Goal: Information Seeking & Learning: Learn about a topic

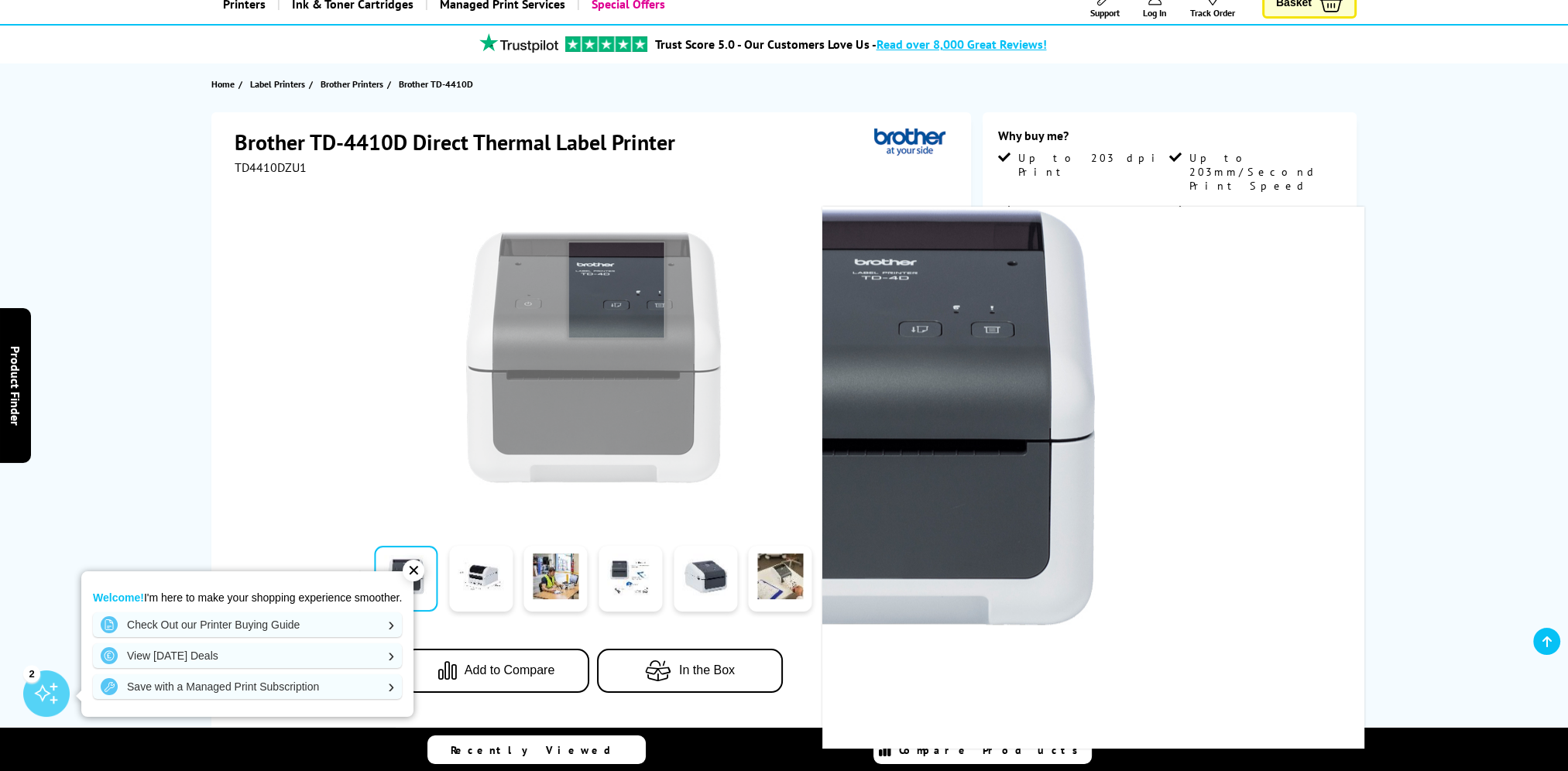
scroll to position [155, 0]
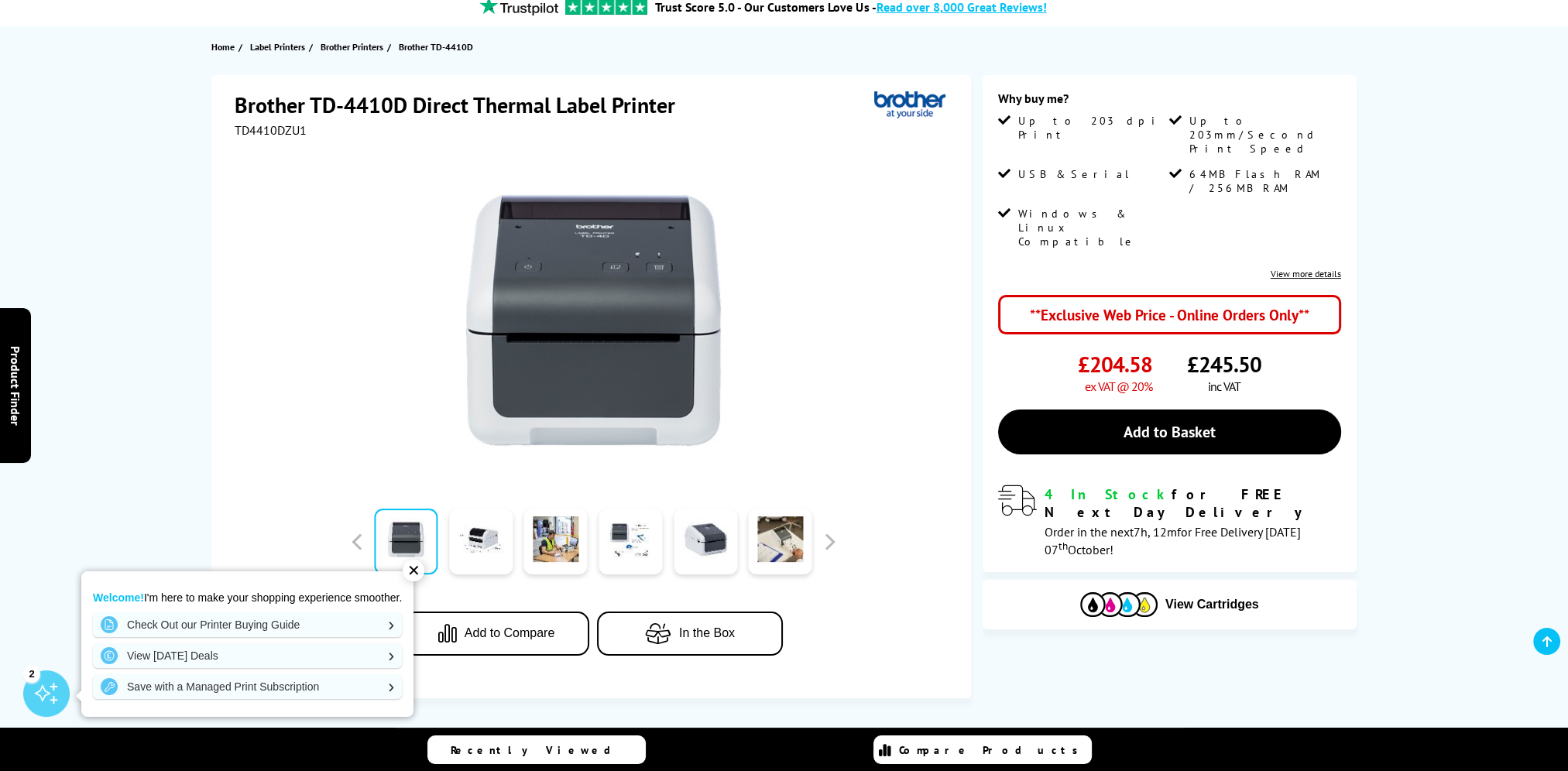
click at [415, 564] on div "✕" at bounding box center [414, 571] width 22 height 22
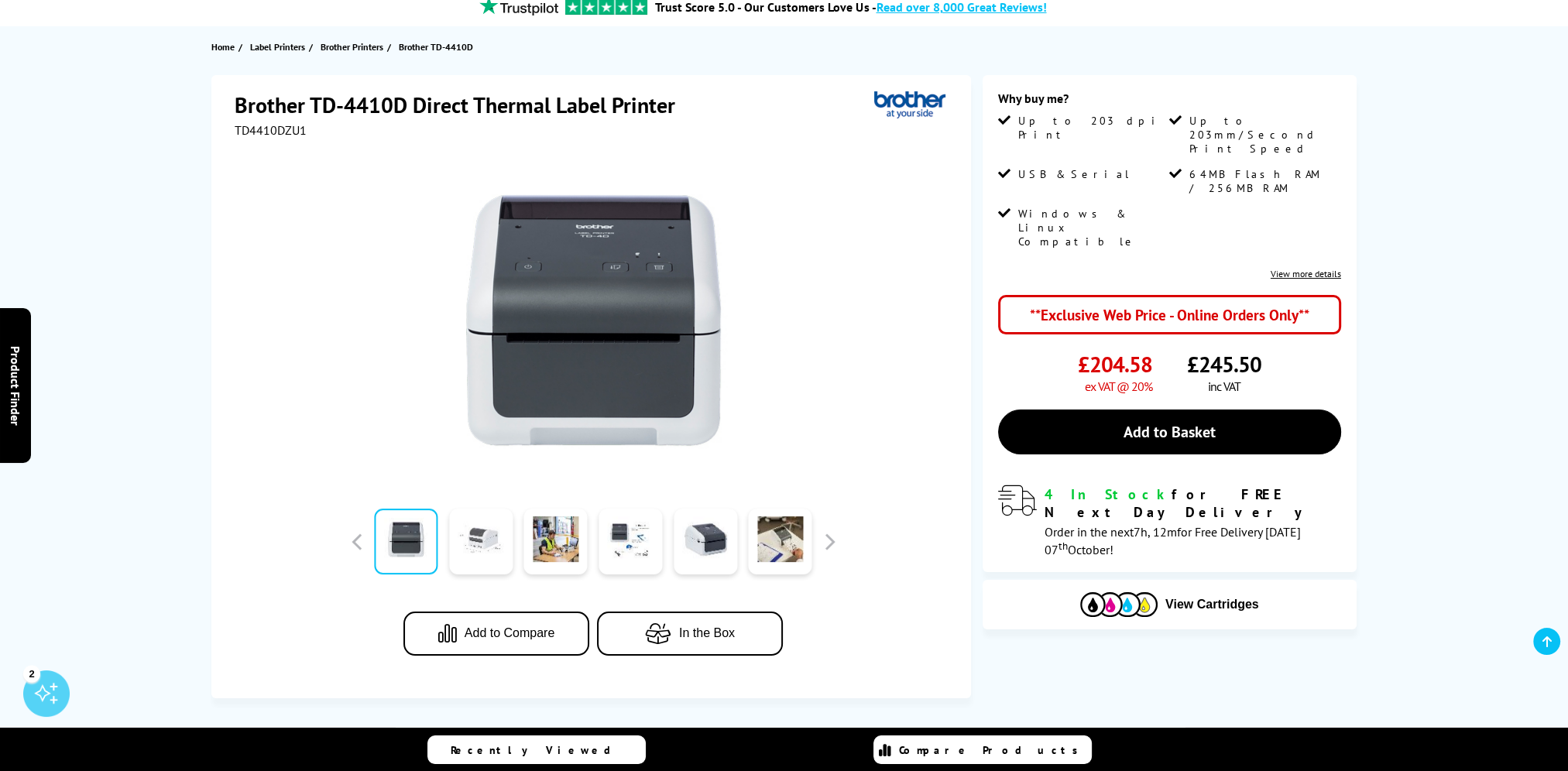
click at [469, 549] on link at bounding box center [481, 541] width 64 height 66
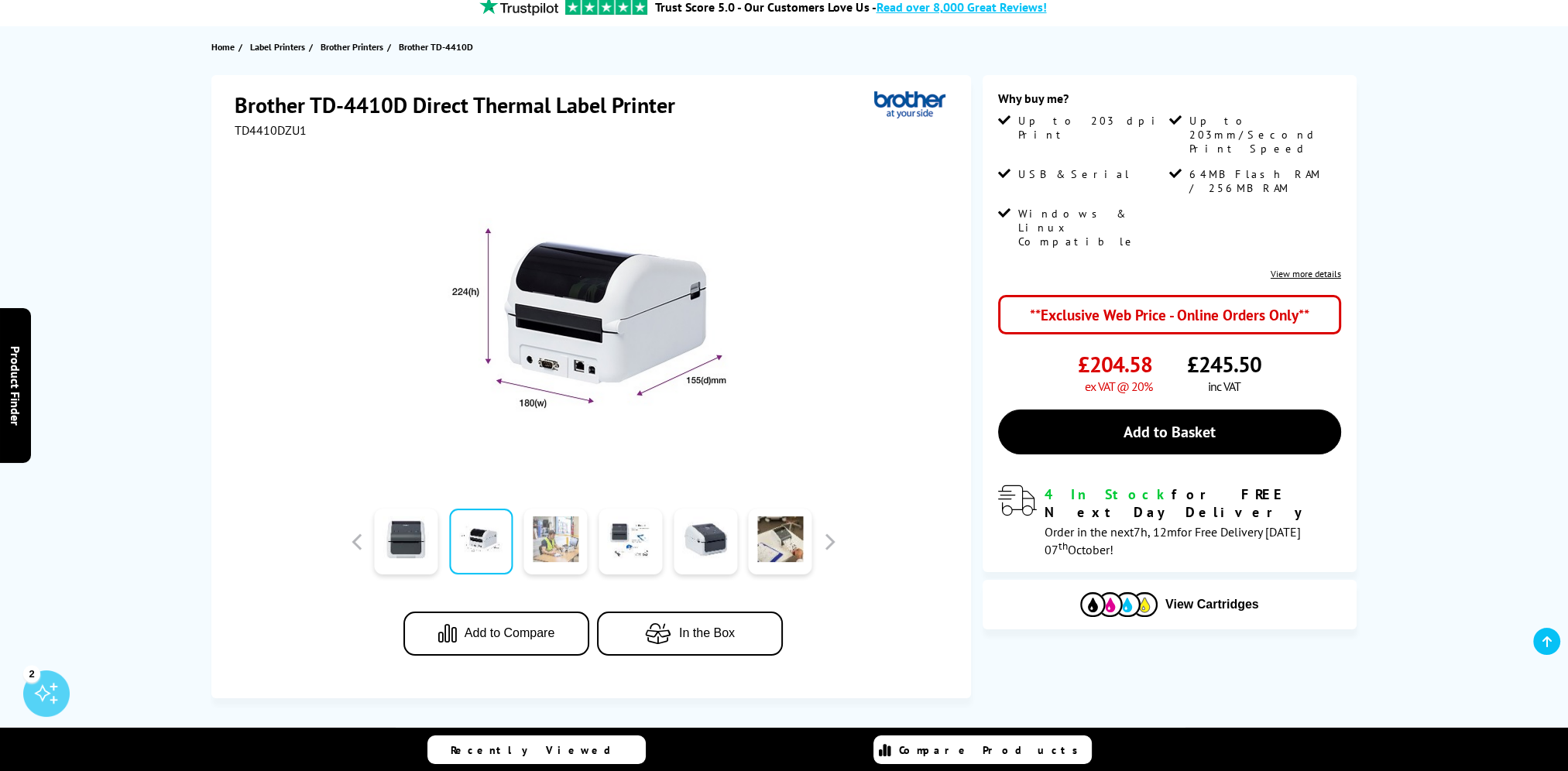
click at [570, 536] on link at bounding box center [556, 541] width 64 height 66
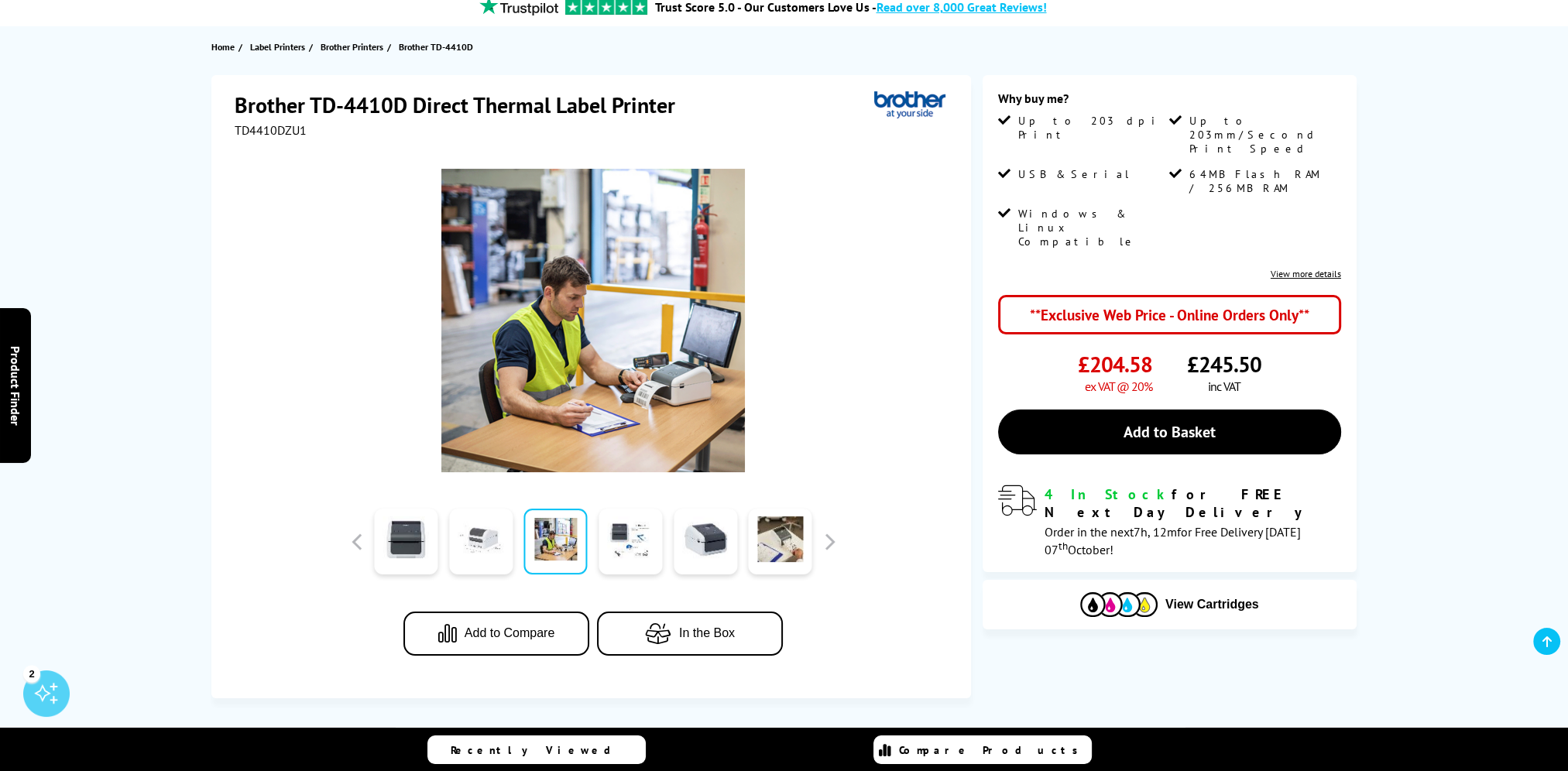
click at [487, 533] on link at bounding box center [481, 541] width 64 height 66
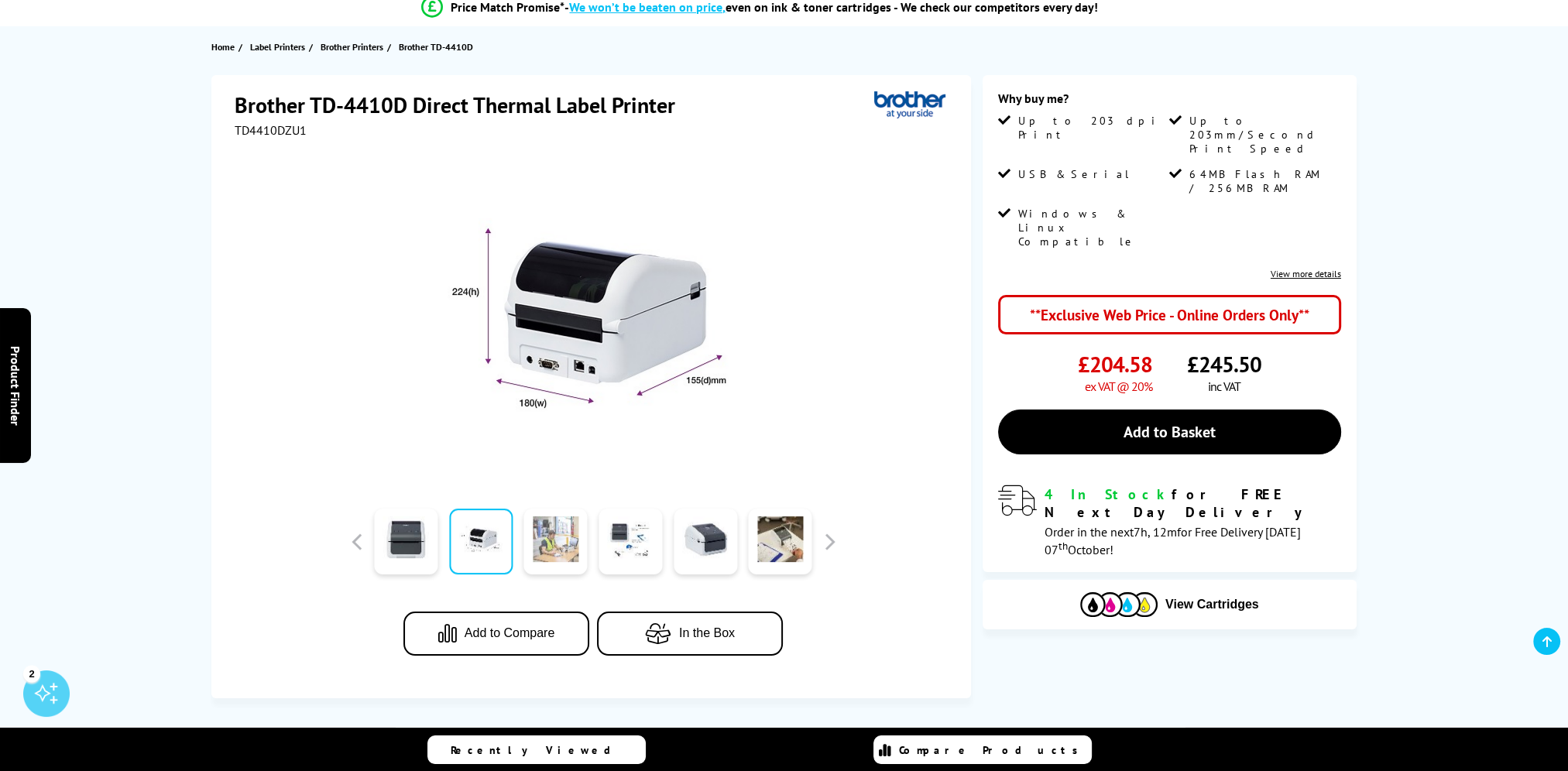
click at [573, 536] on link at bounding box center [556, 541] width 64 height 66
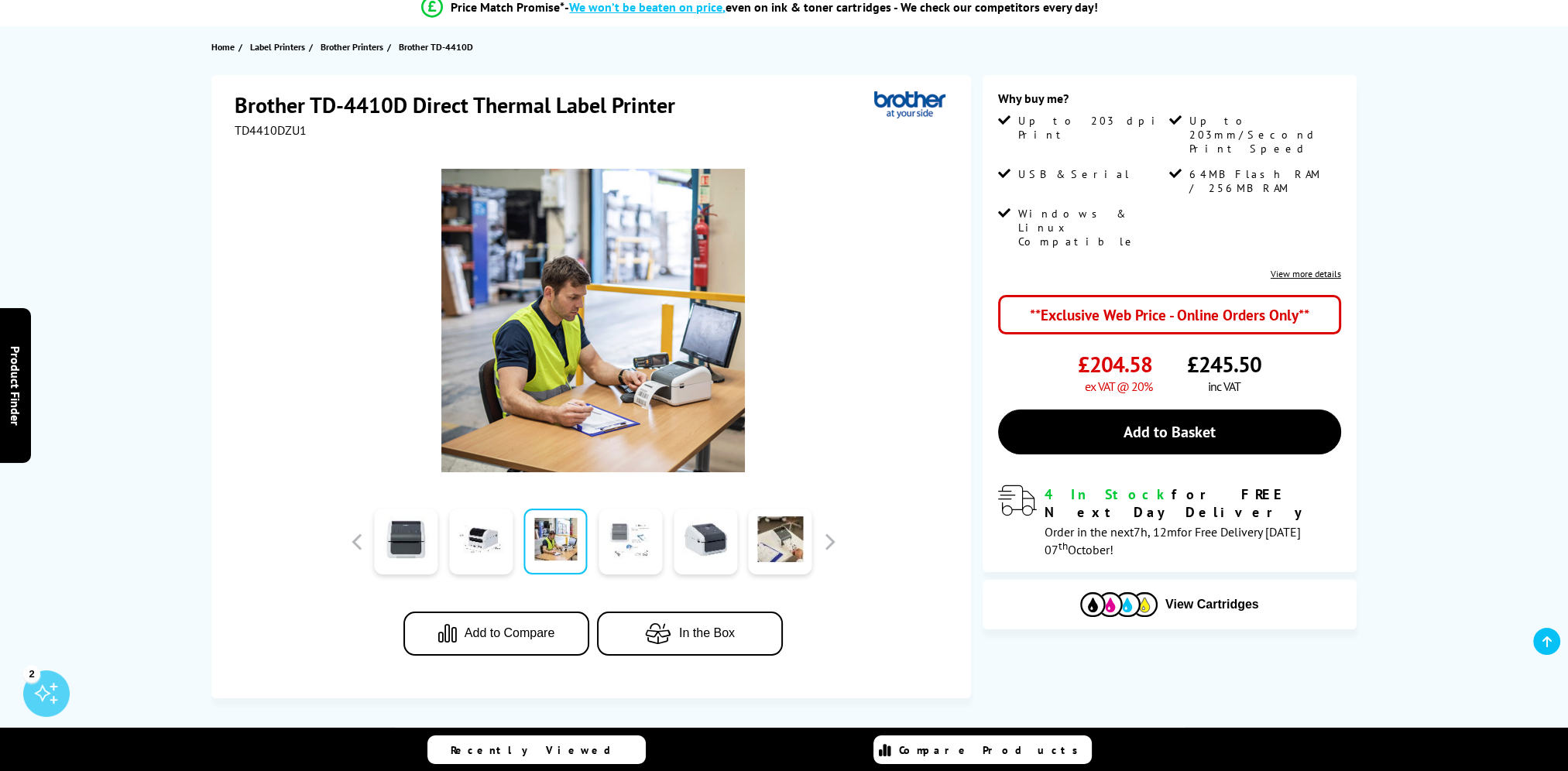
click at [617, 536] on link at bounding box center [631, 541] width 64 height 66
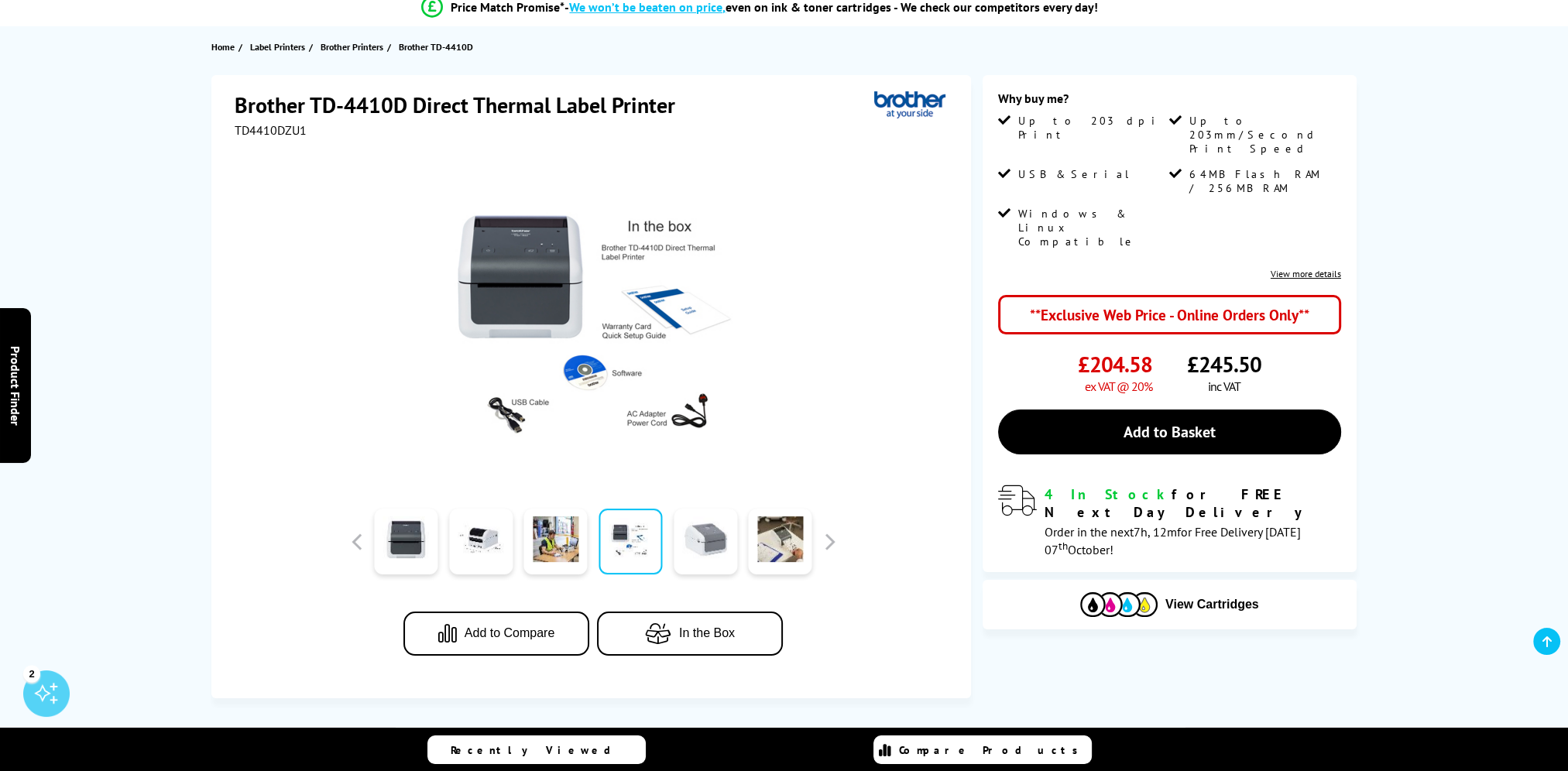
click at [704, 538] on link at bounding box center [706, 541] width 64 height 66
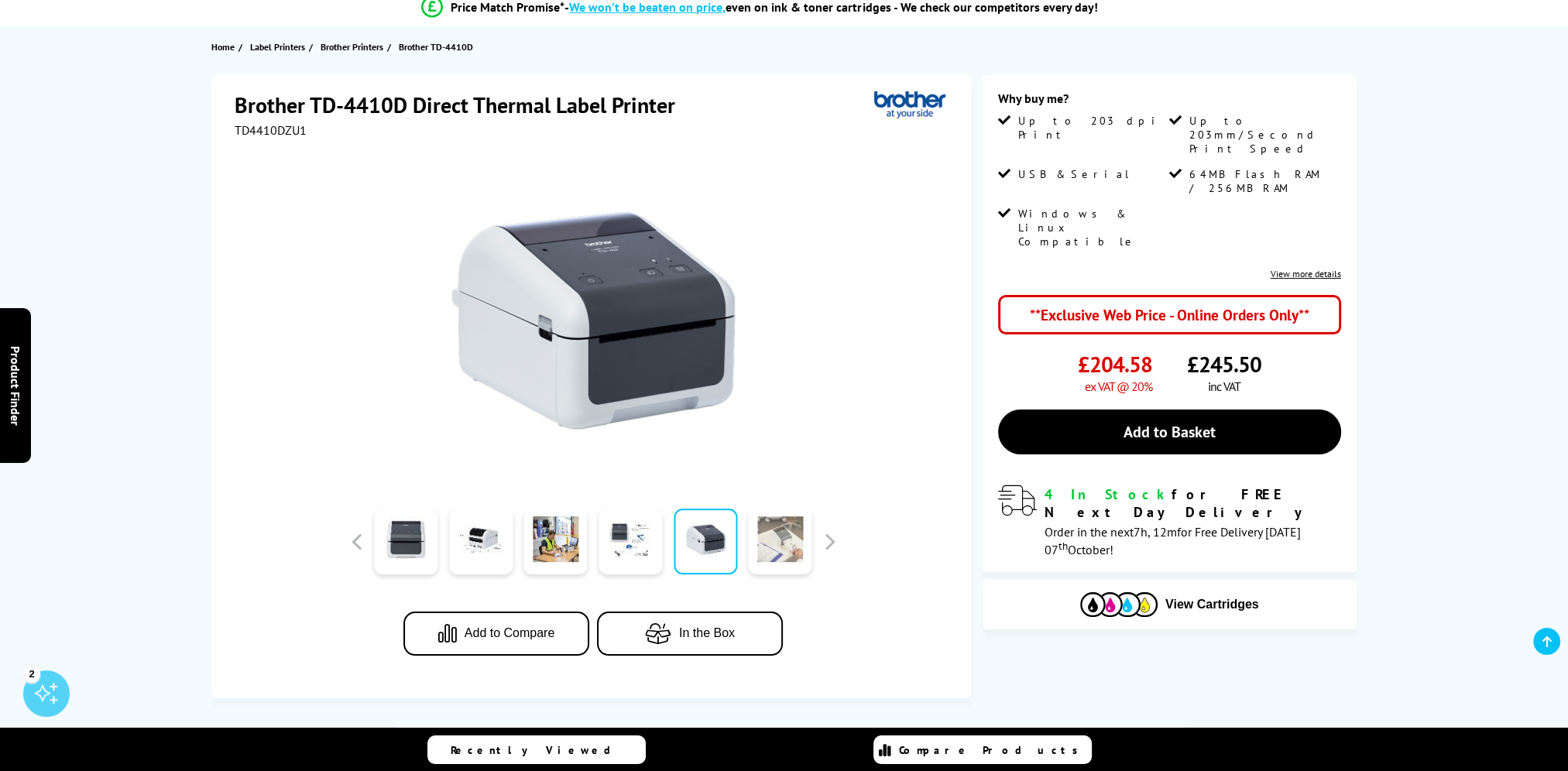
click at [785, 533] on link at bounding box center [781, 541] width 64 height 66
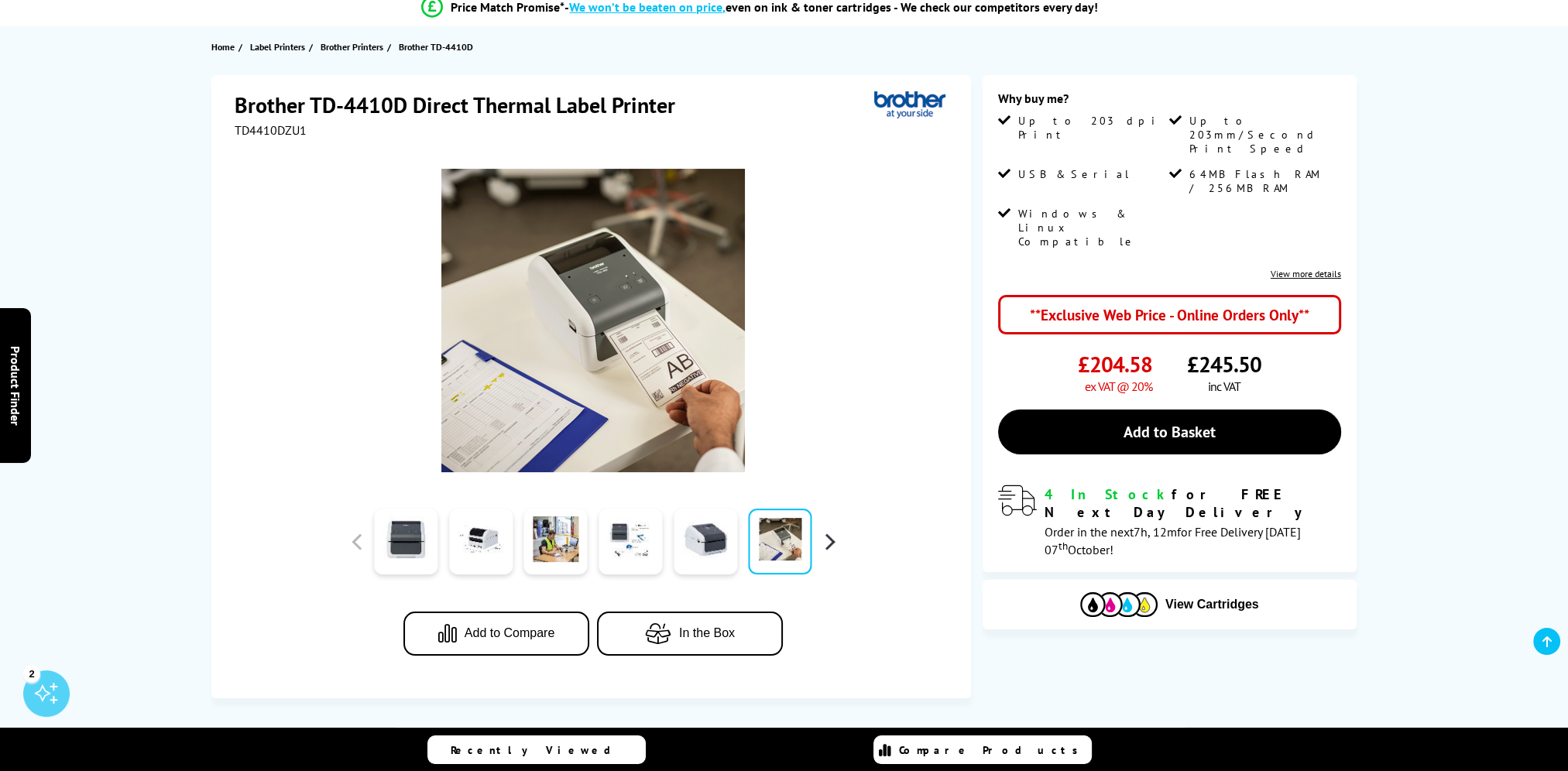
click at [840, 538] on button "button" at bounding box center [829, 541] width 23 height 23
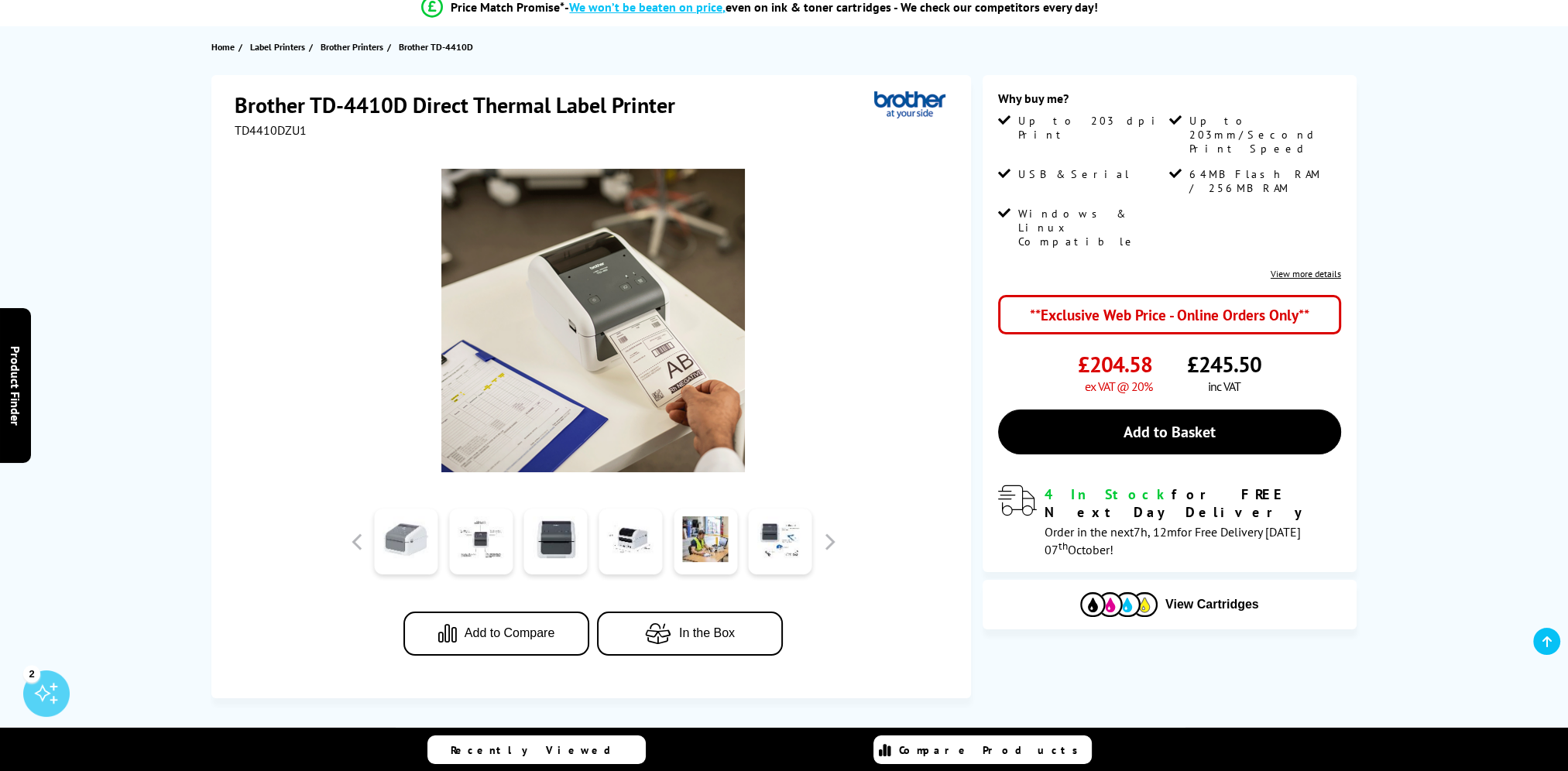
click at [415, 529] on link at bounding box center [406, 541] width 64 height 66
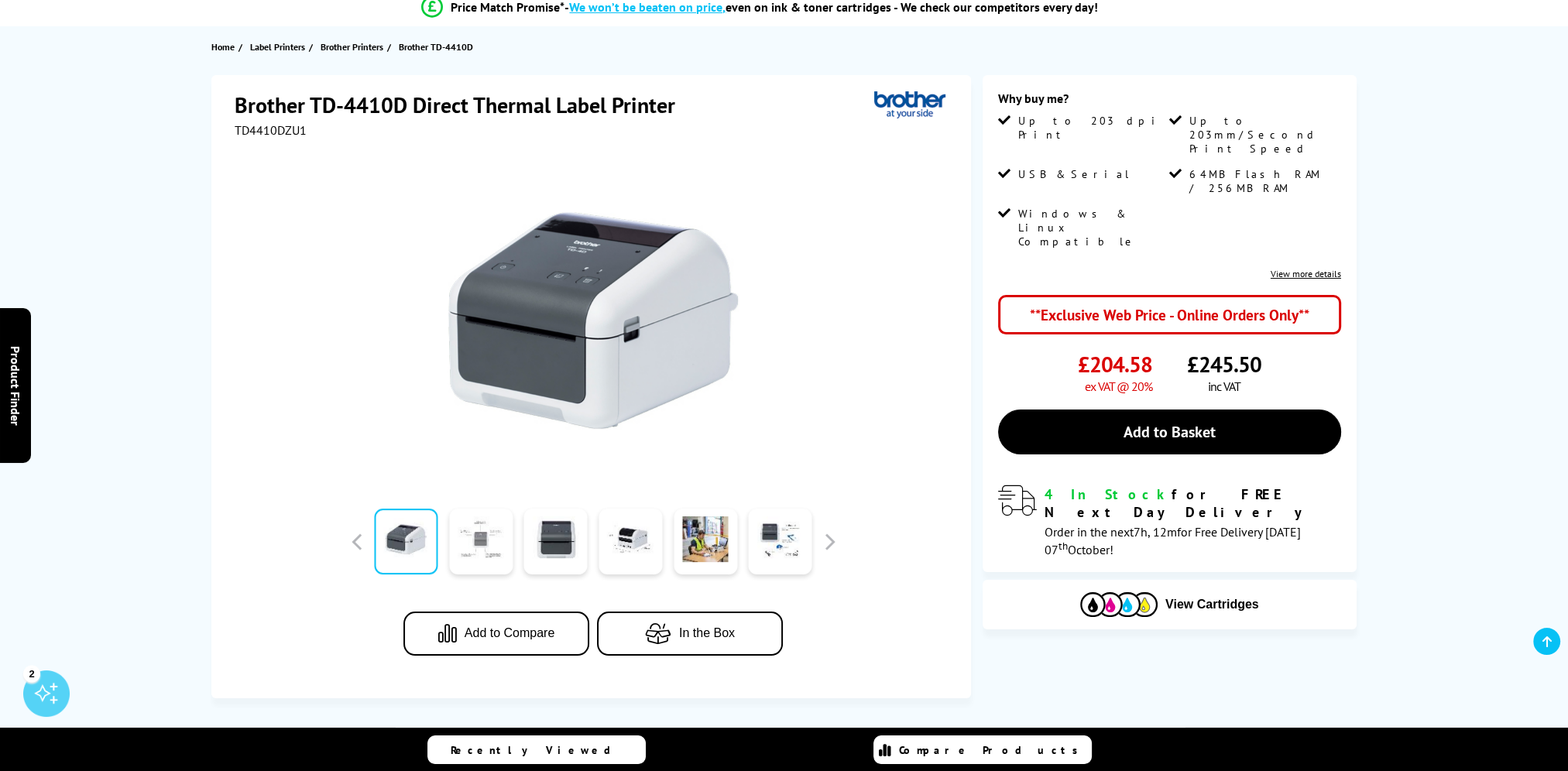
click at [508, 545] on link at bounding box center [481, 541] width 64 height 66
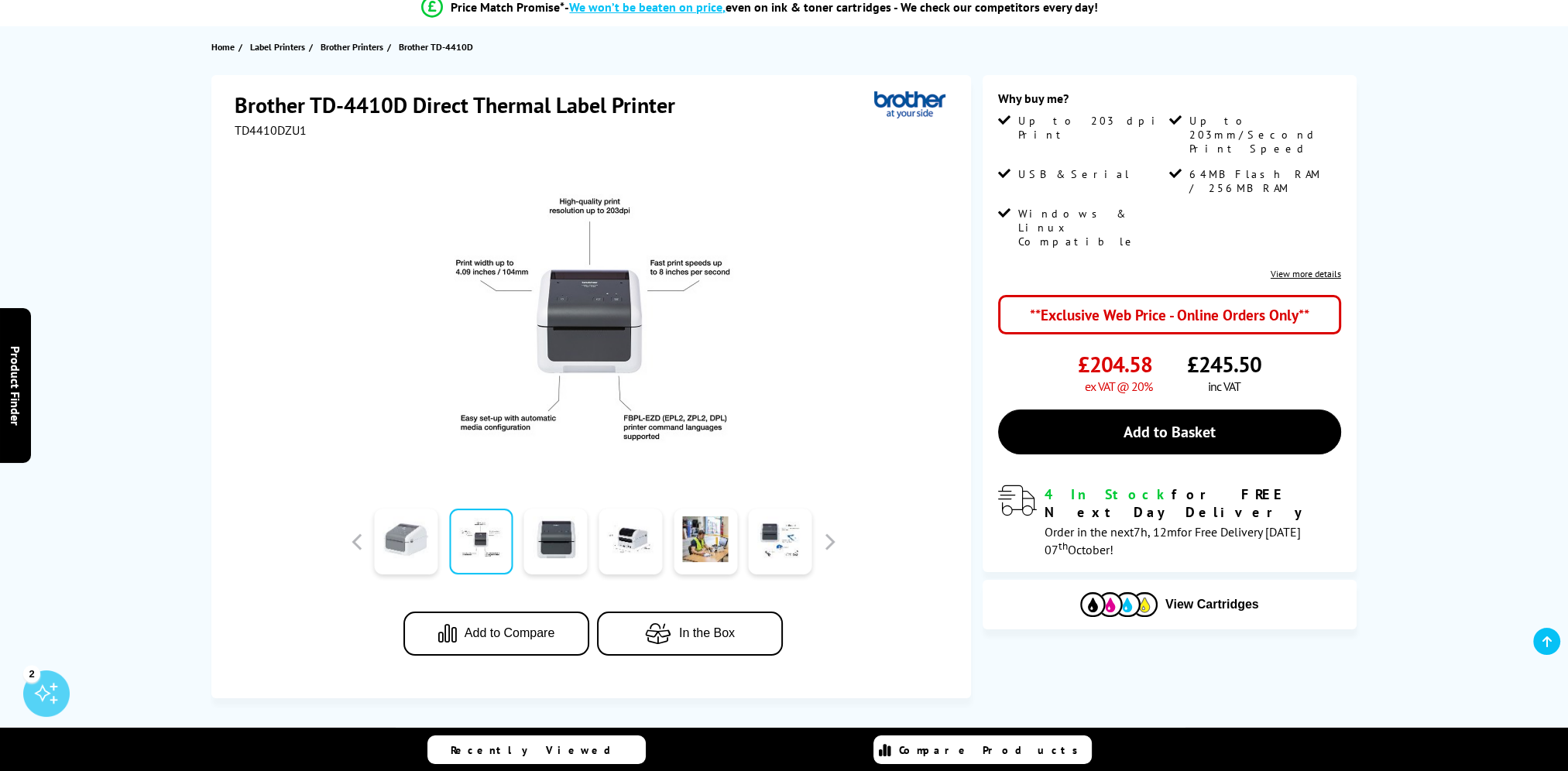
click at [415, 548] on link at bounding box center [406, 541] width 64 height 66
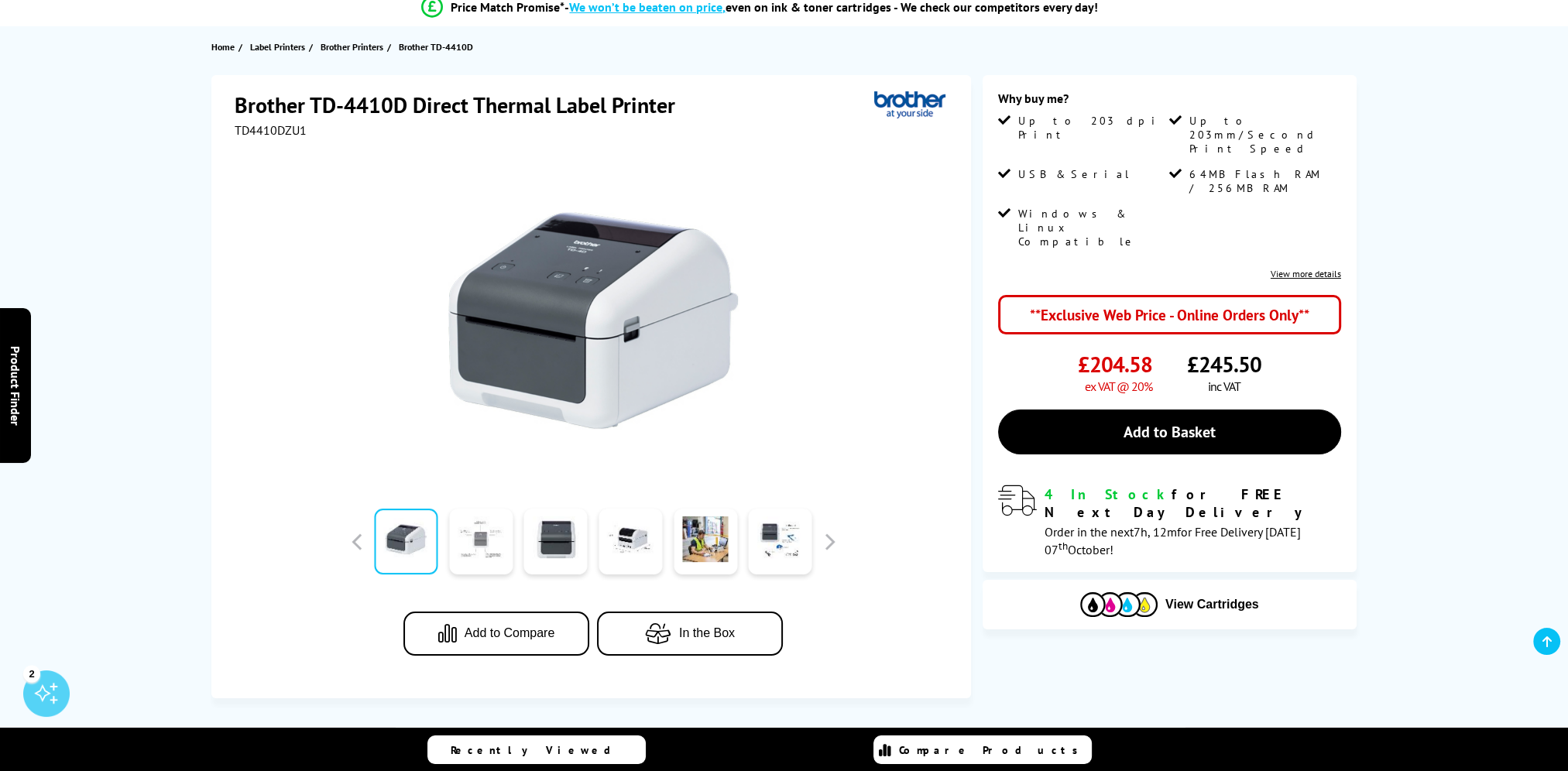
click at [461, 545] on link at bounding box center [481, 541] width 64 height 66
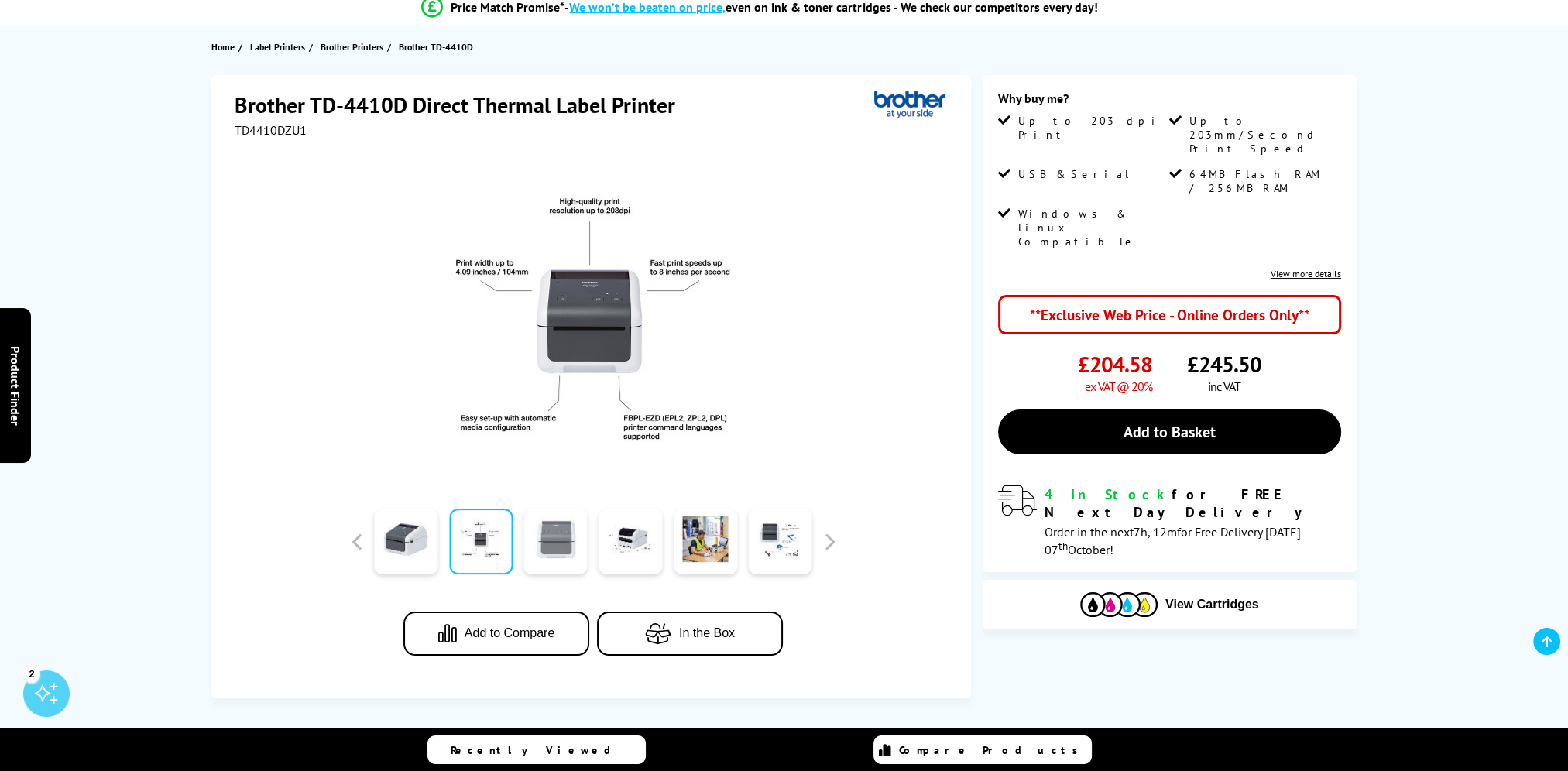
click at [553, 543] on link at bounding box center [556, 541] width 64 height 66
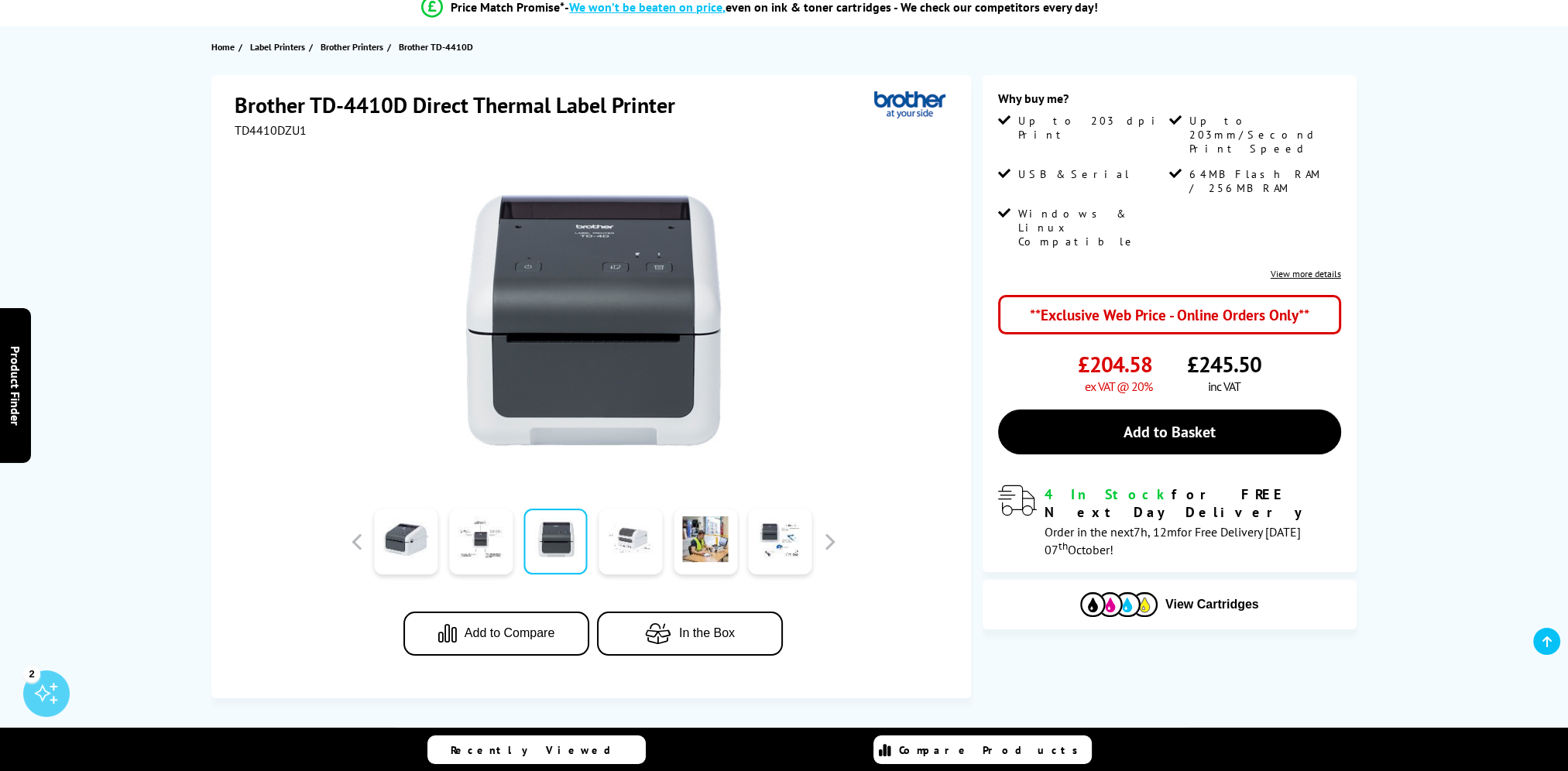
click at [624, 537] on link at bounding box center [631, 541] width 64 height 66
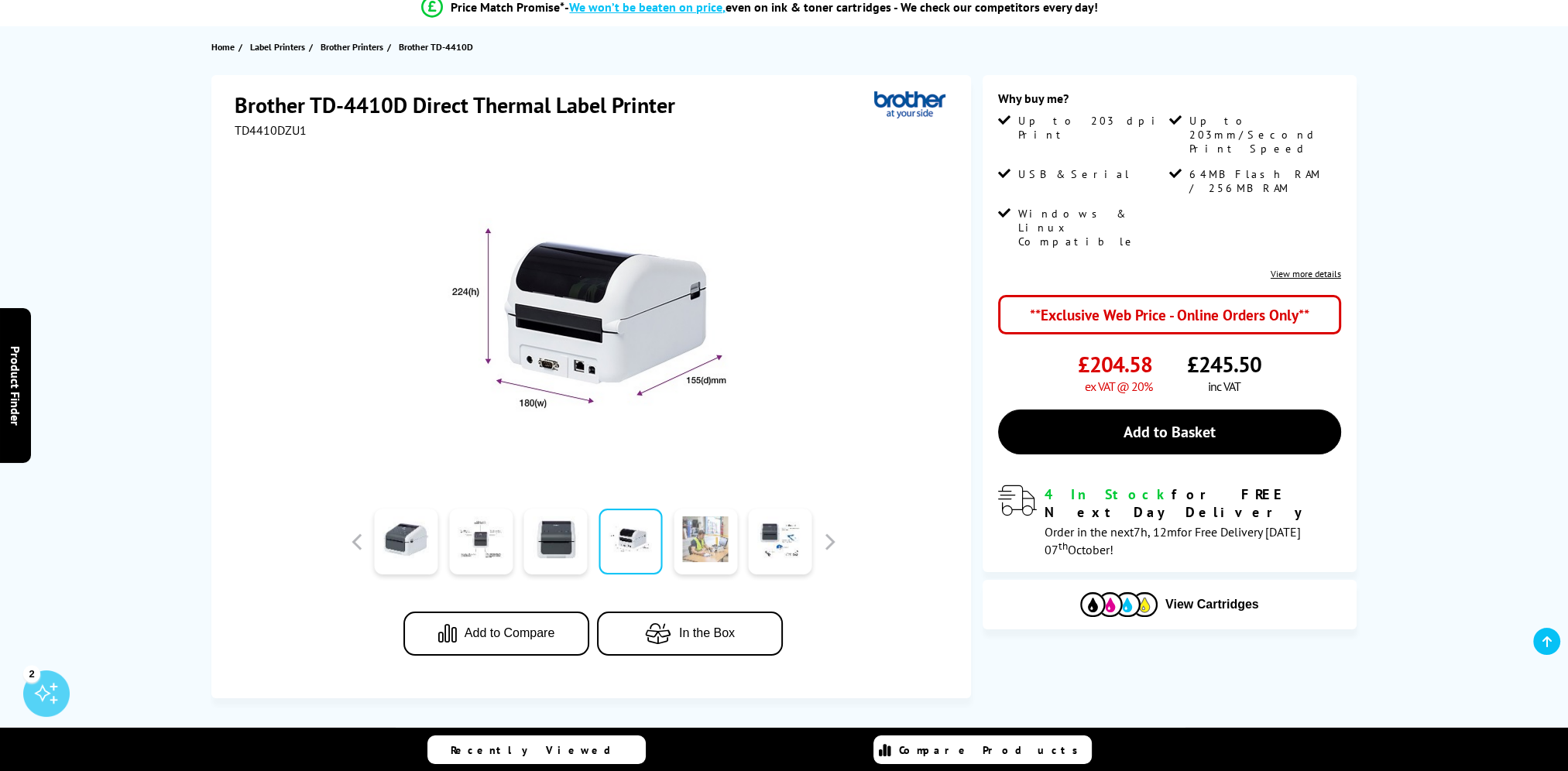
click at [713, 533] on link at bounding box center [706, 541] width 64 height 66
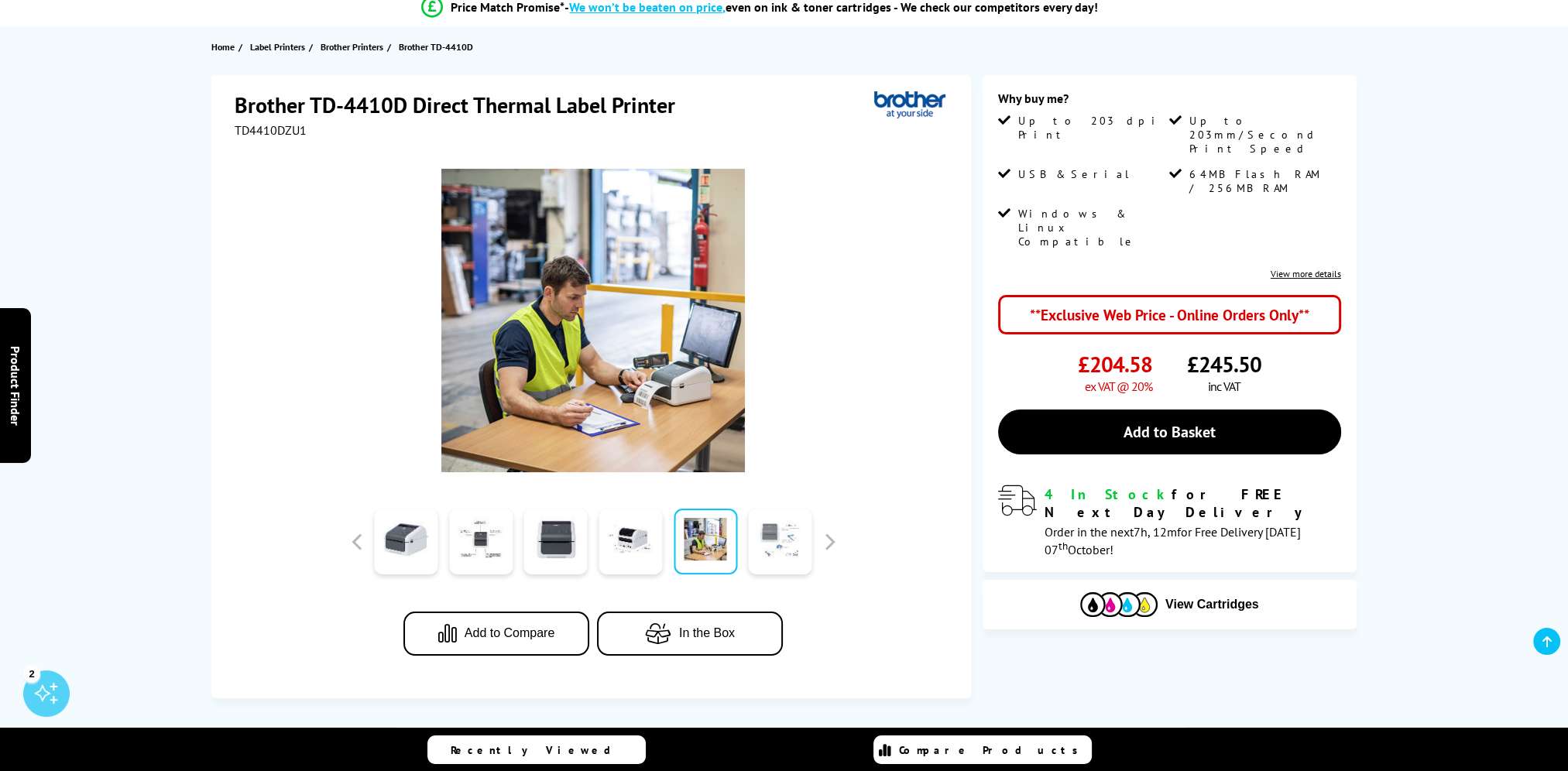
click at [767, 536] on link at bounding box center [781, 541] width 64 height 66
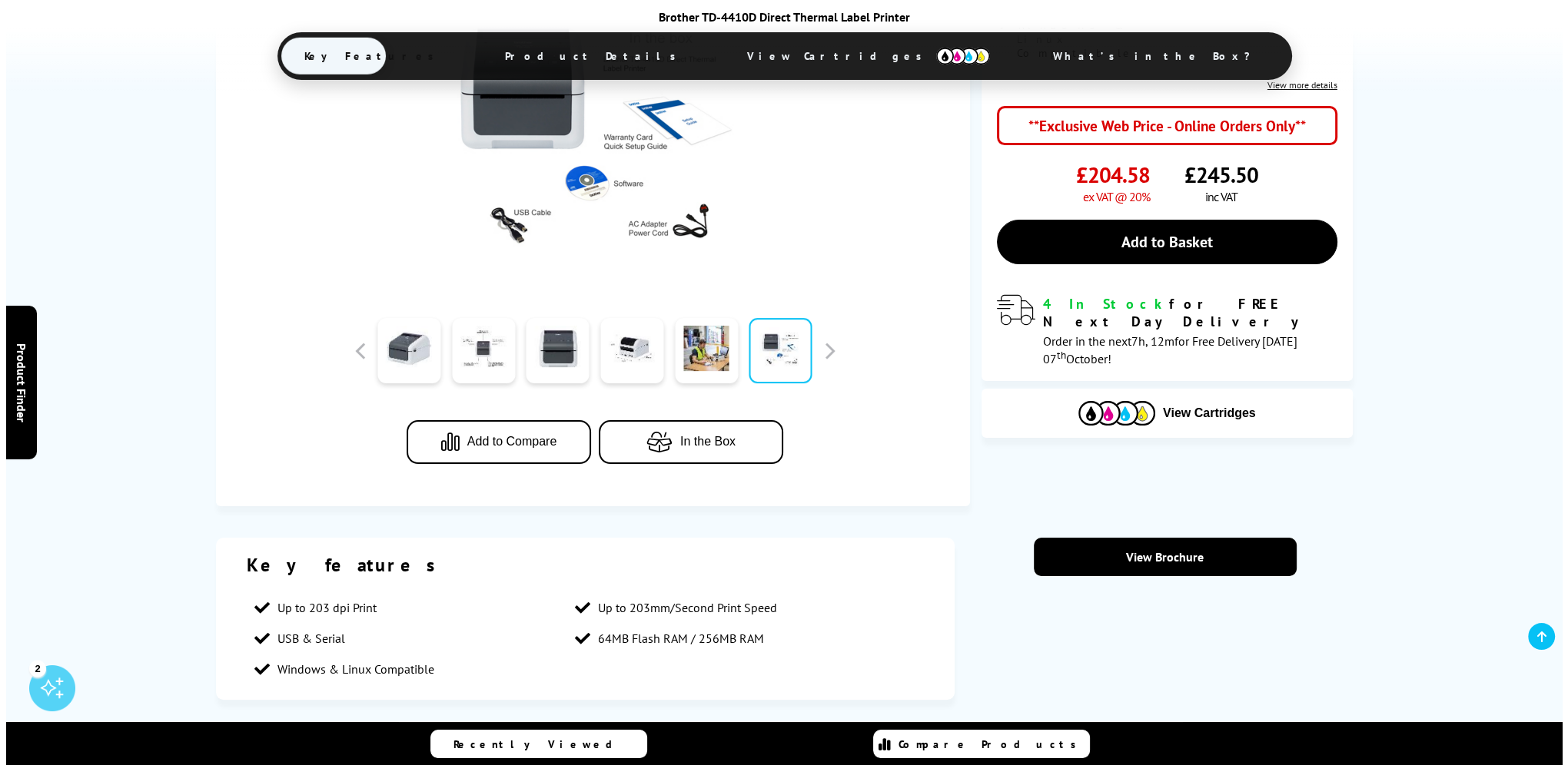
scroll to position [0, 0]
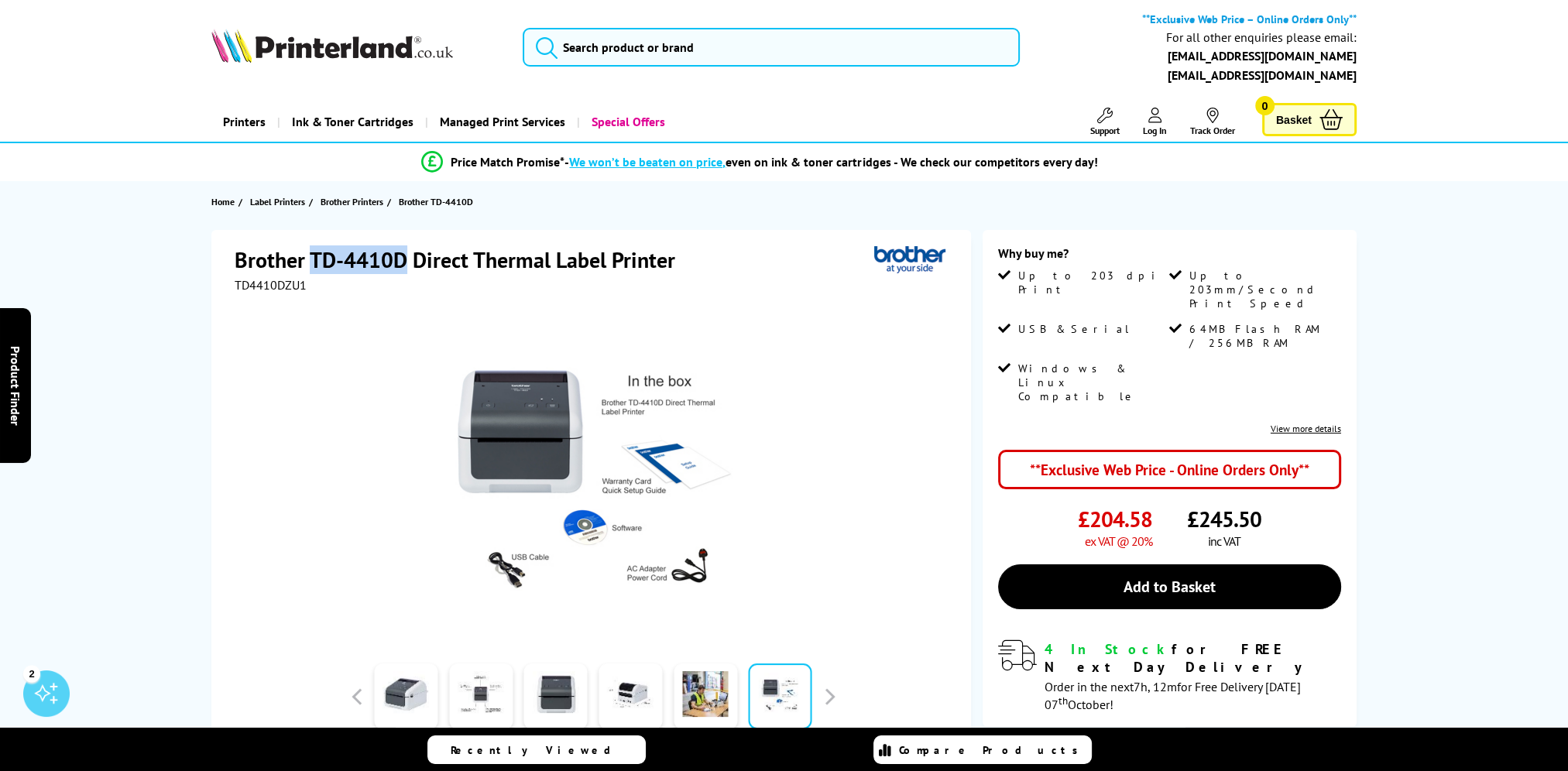
drag, startPoint x: 405, startPoint y: 262, endPoint x: 310, endPoint y: 266, distance: 95.1
click at [310, 266] on h1 "Brother TD-4410D Direct Thermal Label Printer" at bounding box center [462, 259] width 456 height 28
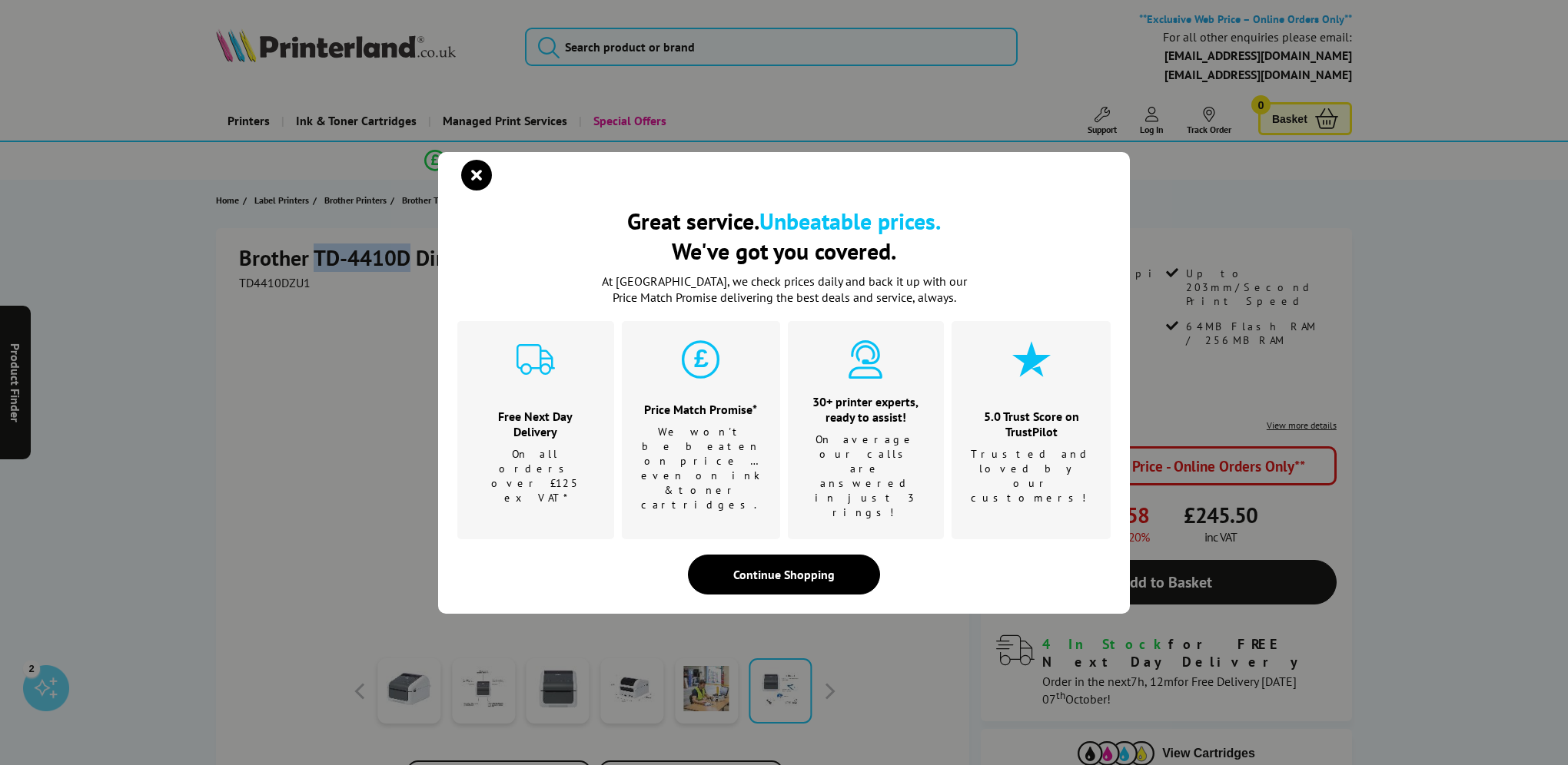
copy h1 "TD-4410D"
click at [736, 554] on div "Continue Shopping" at bounding box center [784, 574] width 192 height 40
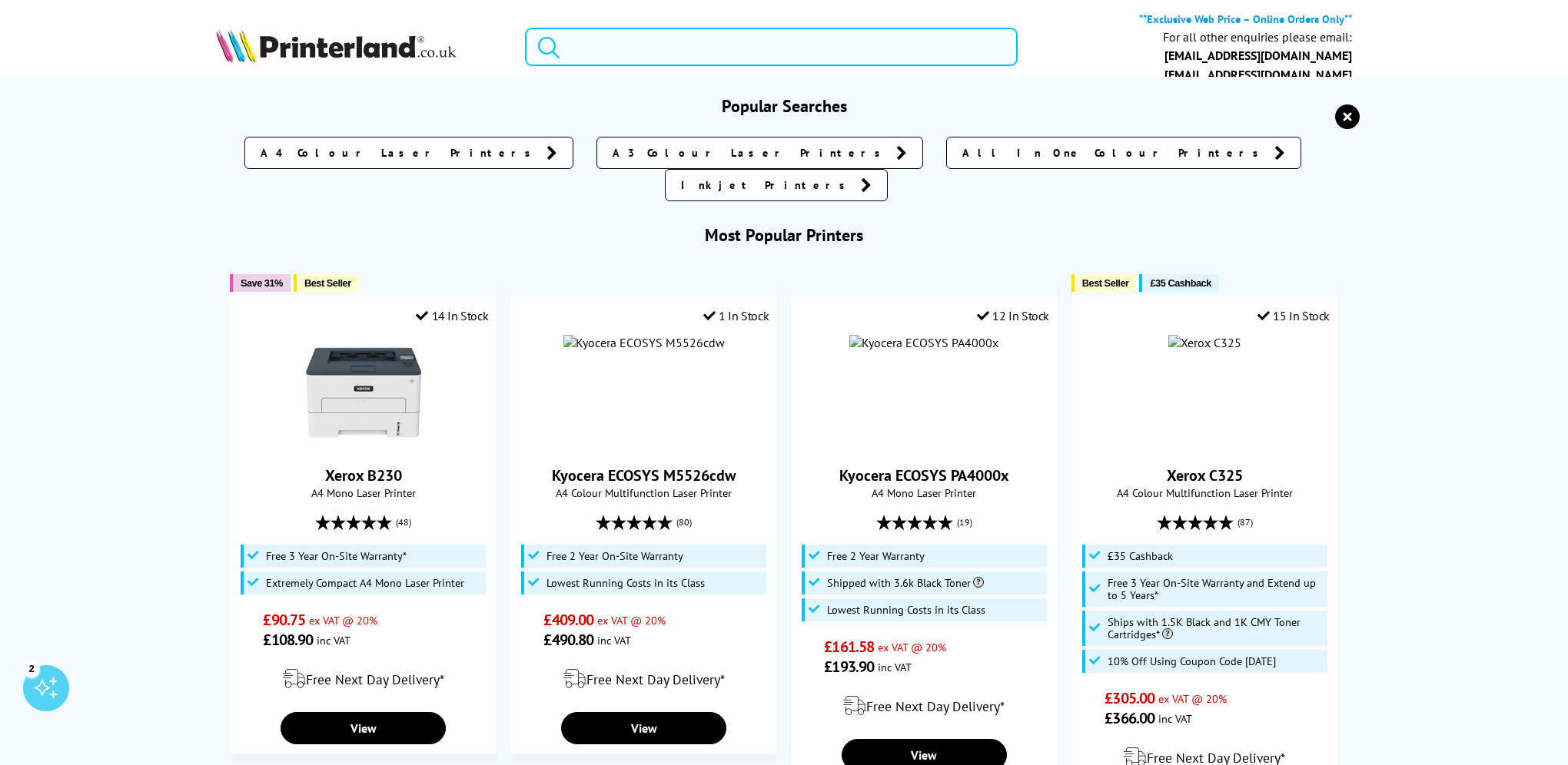
click at [708, 47] on input "search" at bounding box center [771, 47] width 493 height 38
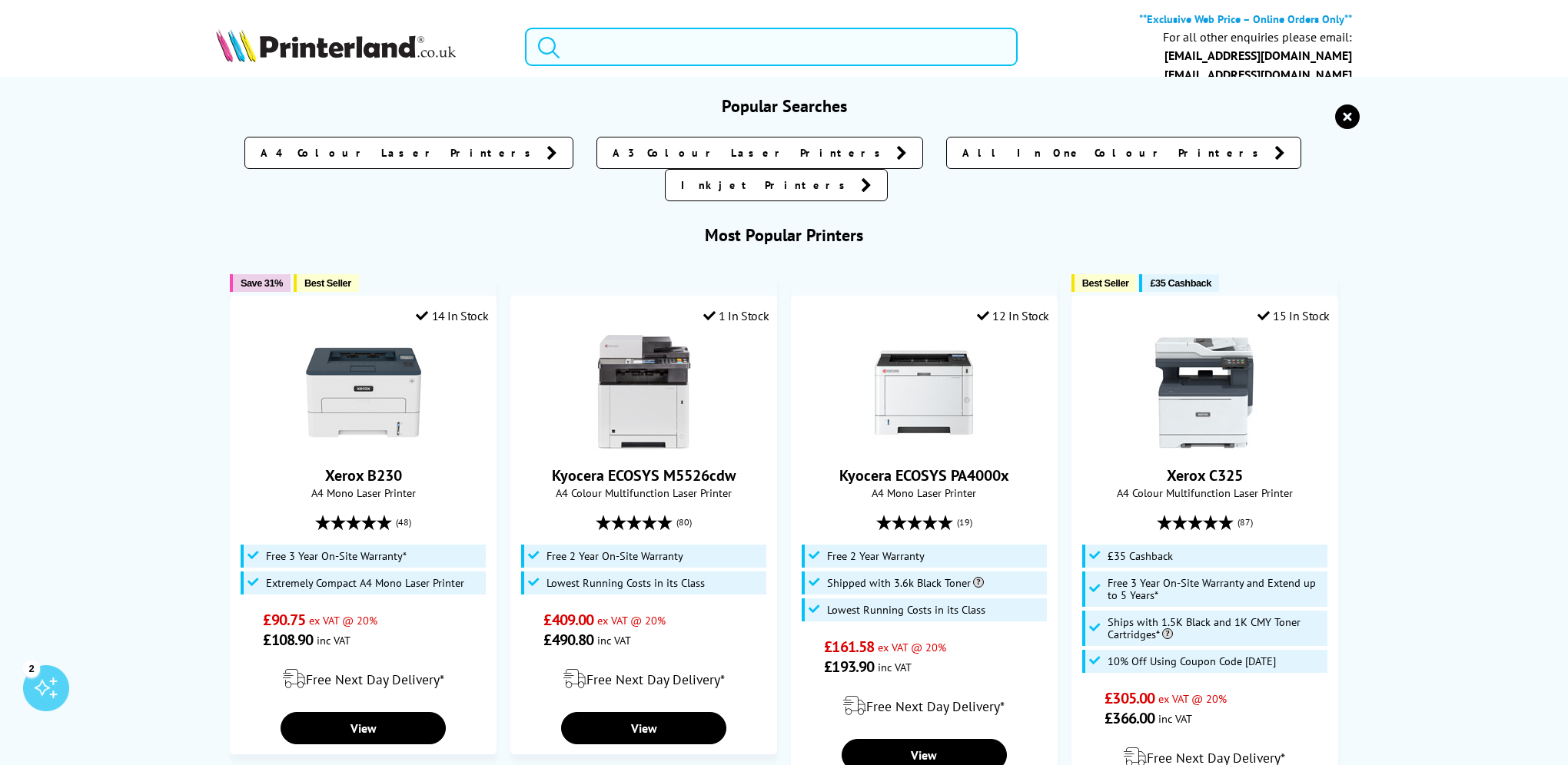
paste input "TD-4410D"
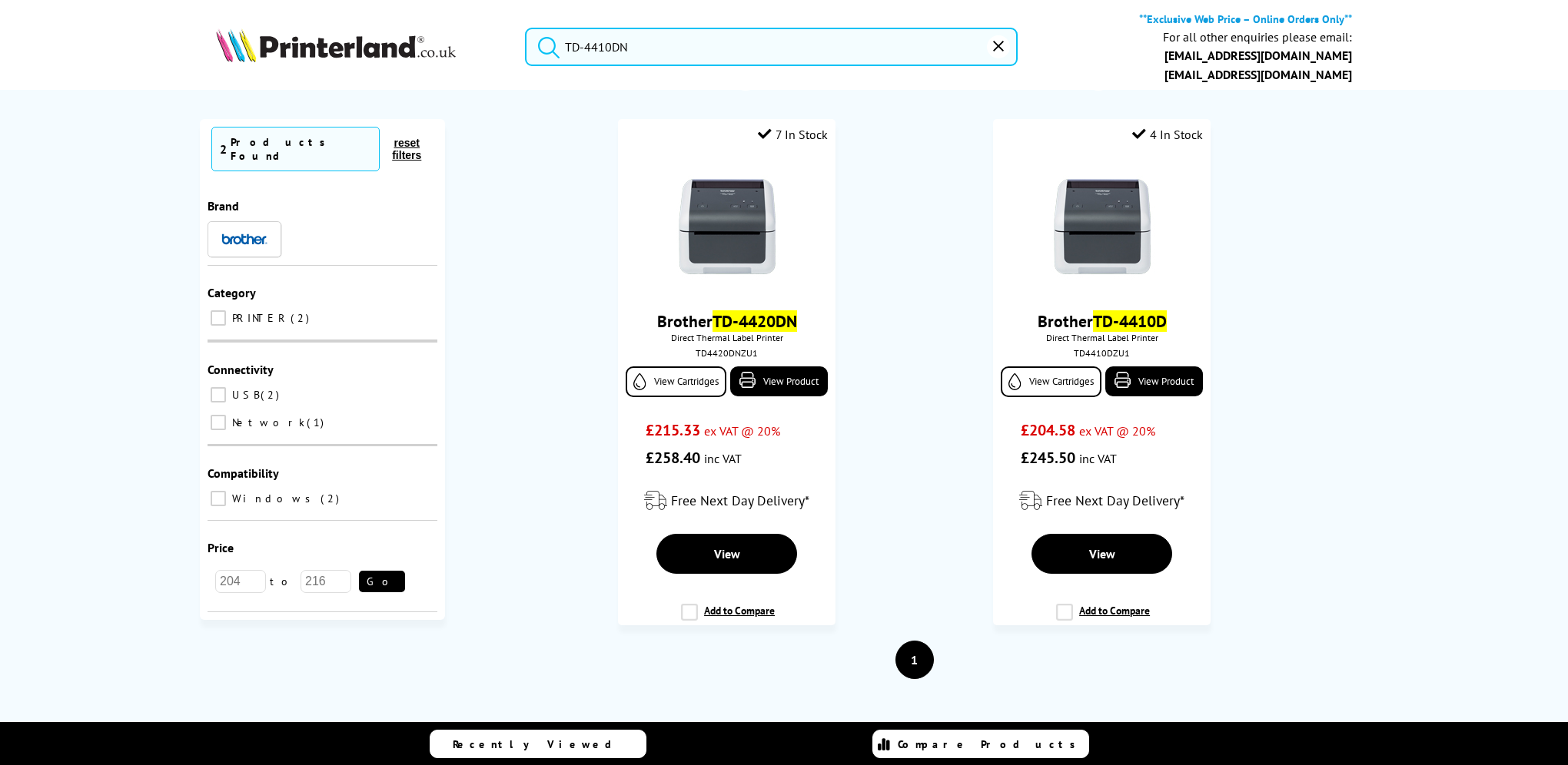
scroll to position [126, 0]
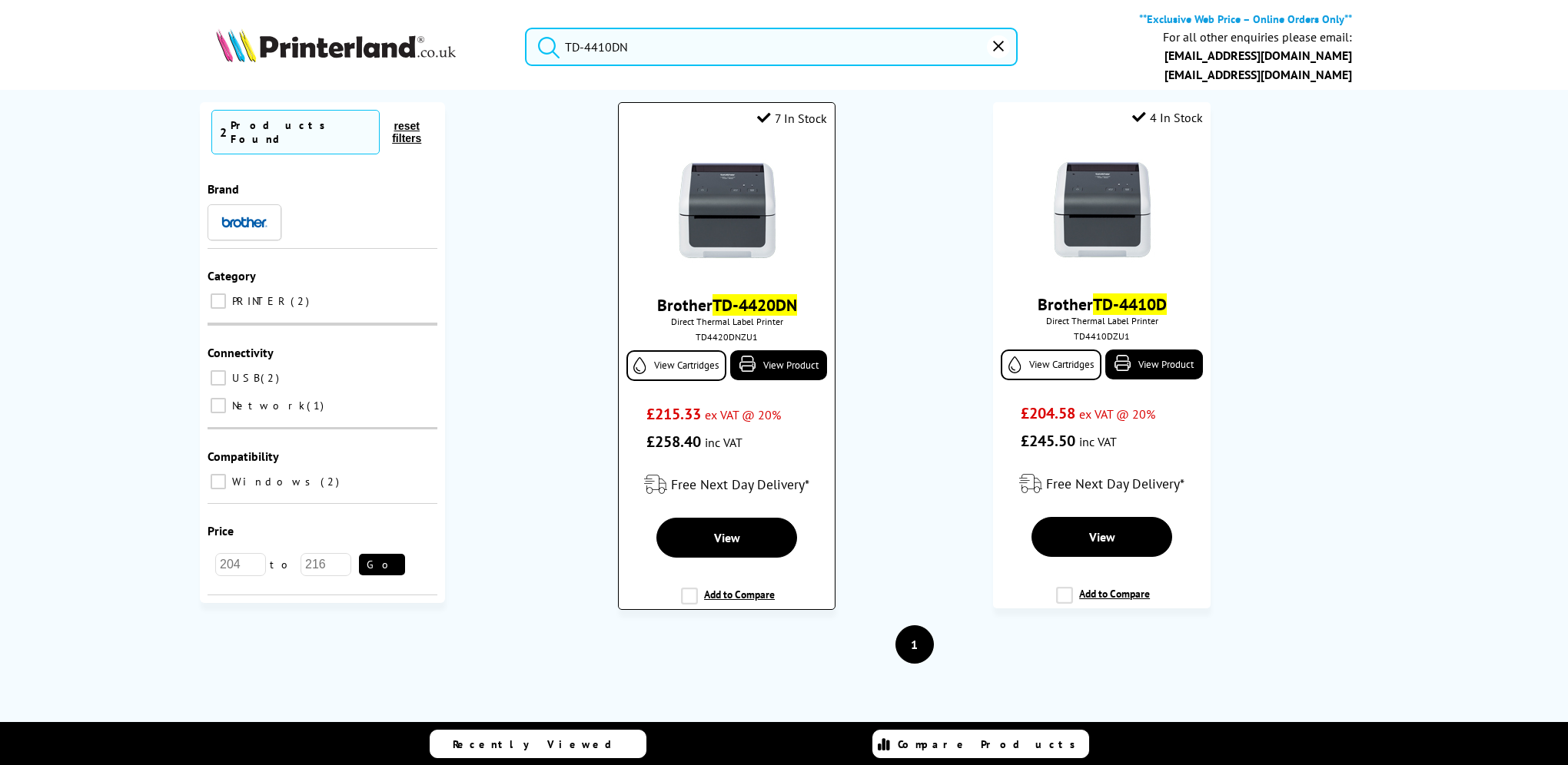
type input "TD-4410DN"
click at [703, 241] on img at bounding box center [727, 210] width 115 height 115
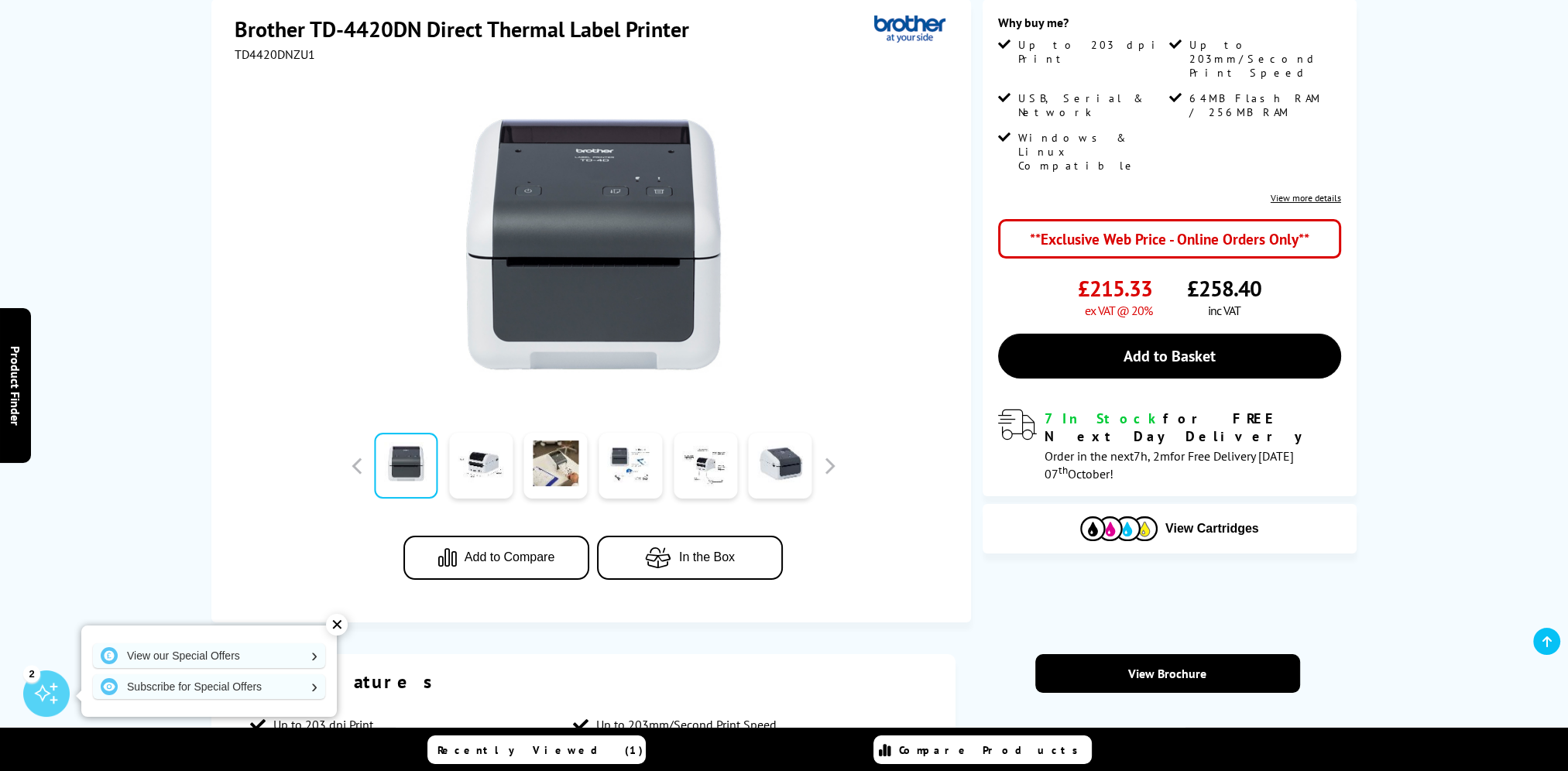
scroll to position [232, 0]
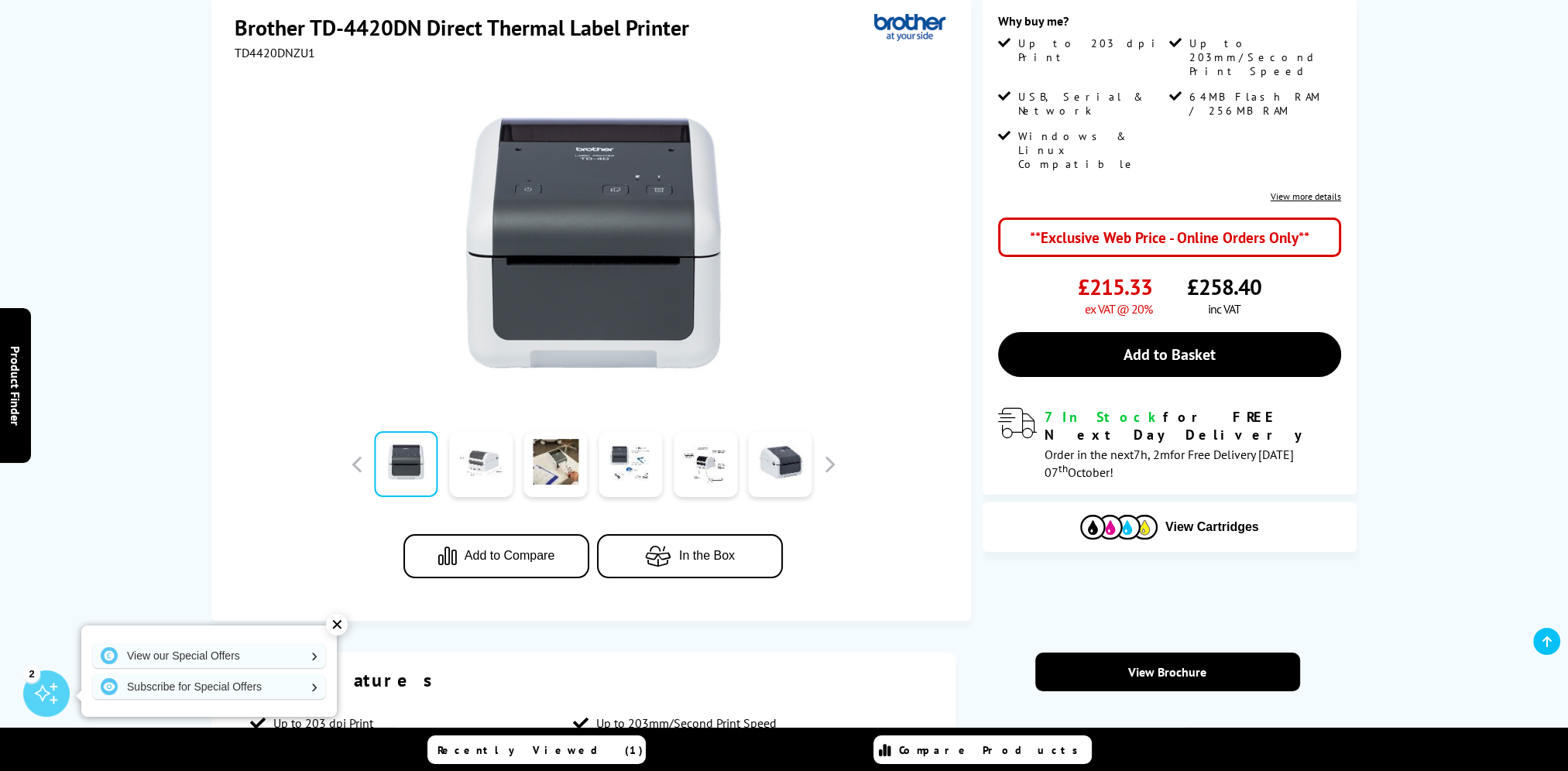
click at [496, 461] on link at bounding box center [481, 464] width 64 height 66
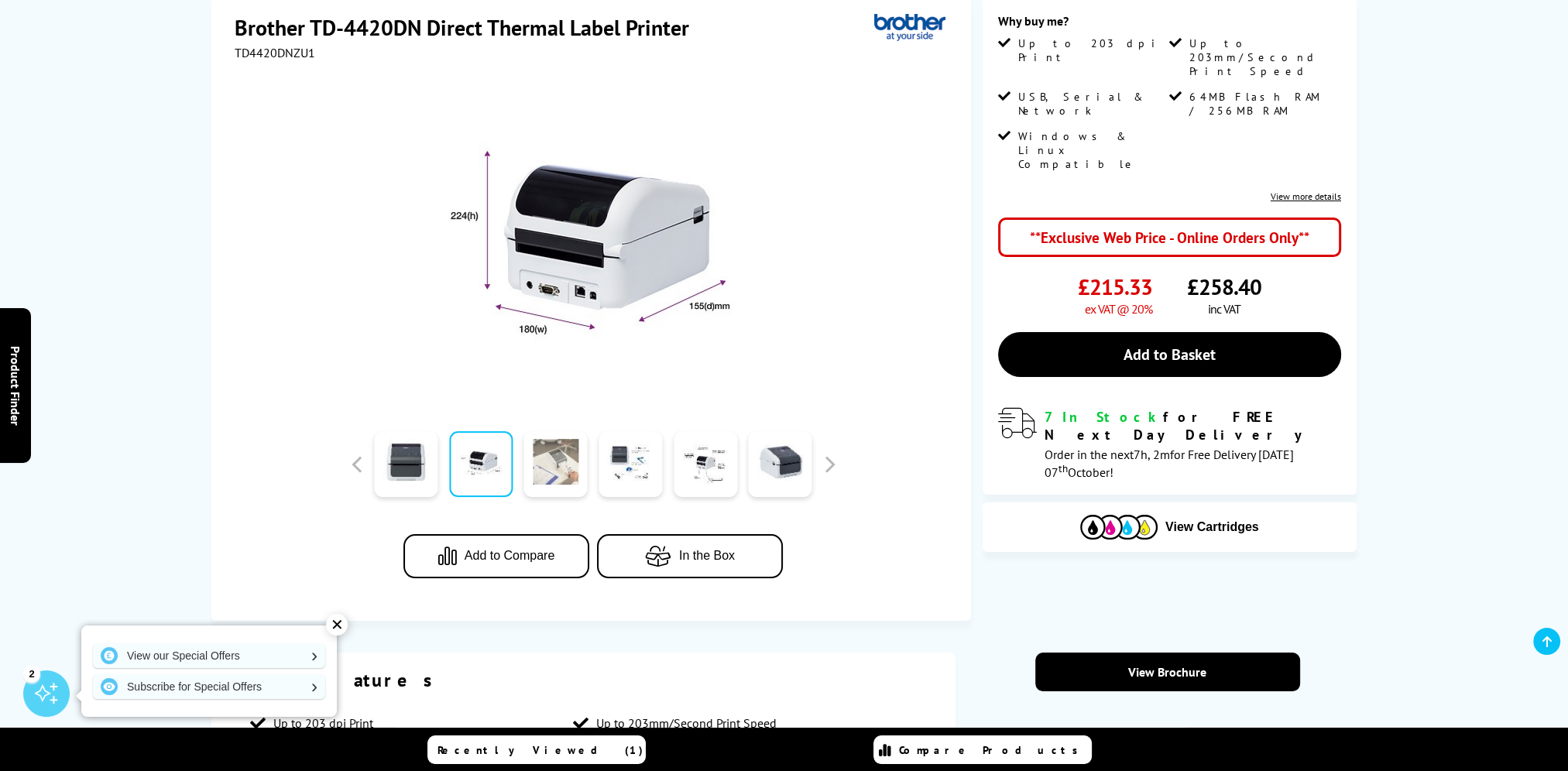
click at [531, 458] on link at bounding box center [556, 464] width 64 height 66
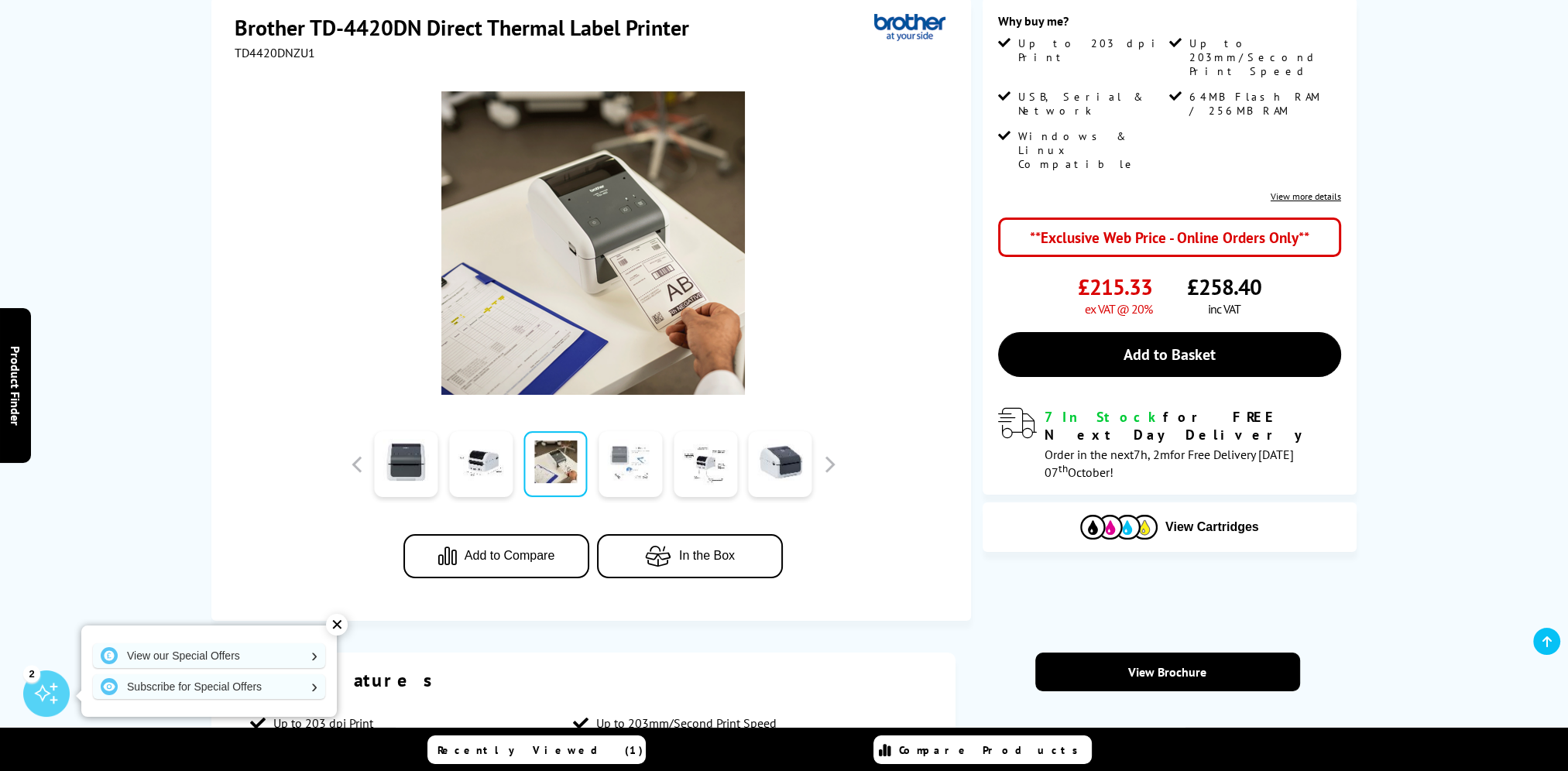
click at [649, 457] on link at bounding box center [631, 464] width 64 height 66
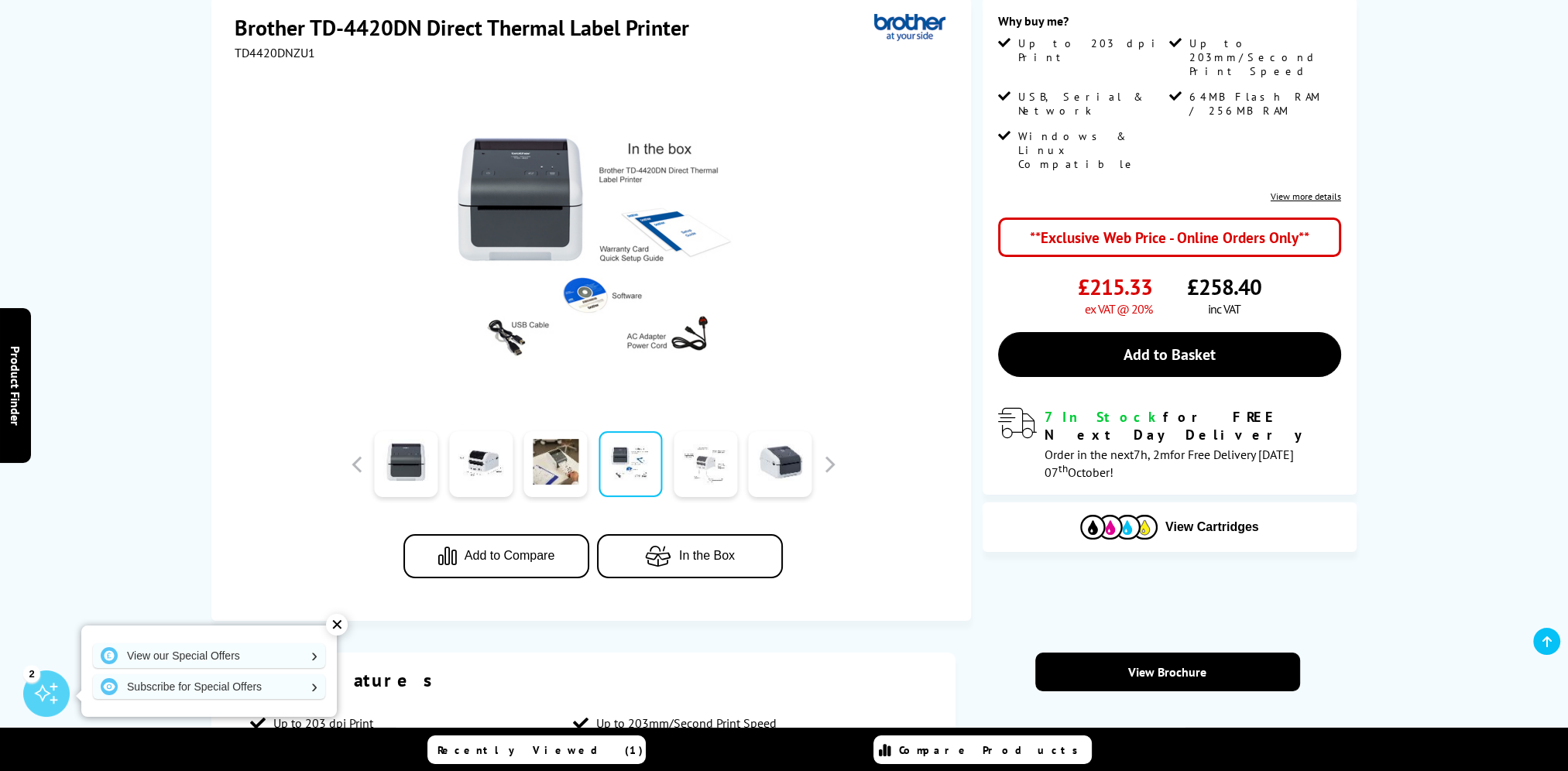
click at [716, 451] on link at bounding box center [706, 464] width 64 height 66
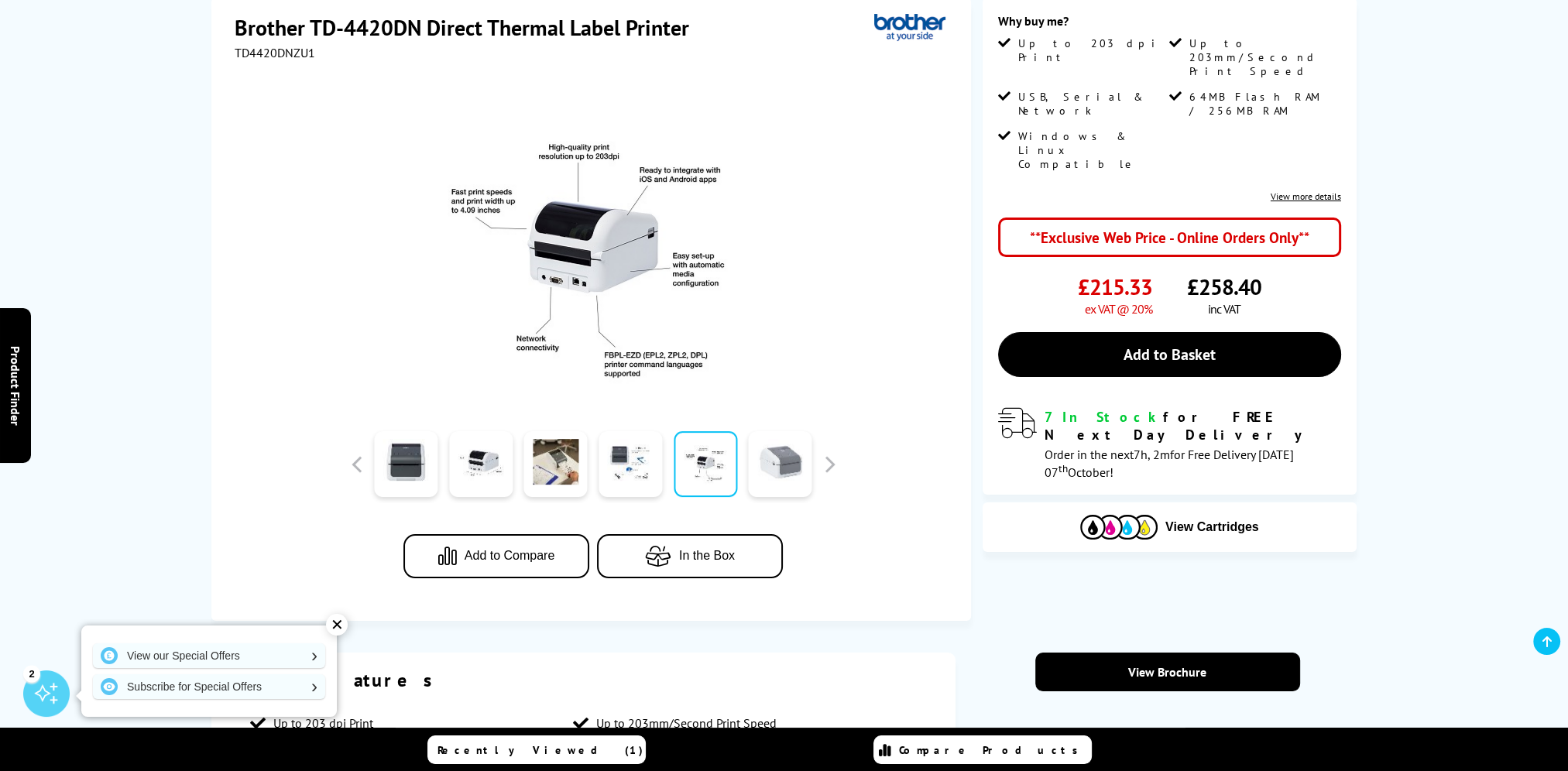
click at [780, 456] on link at bounding box center [781, 464] width 64 height 66
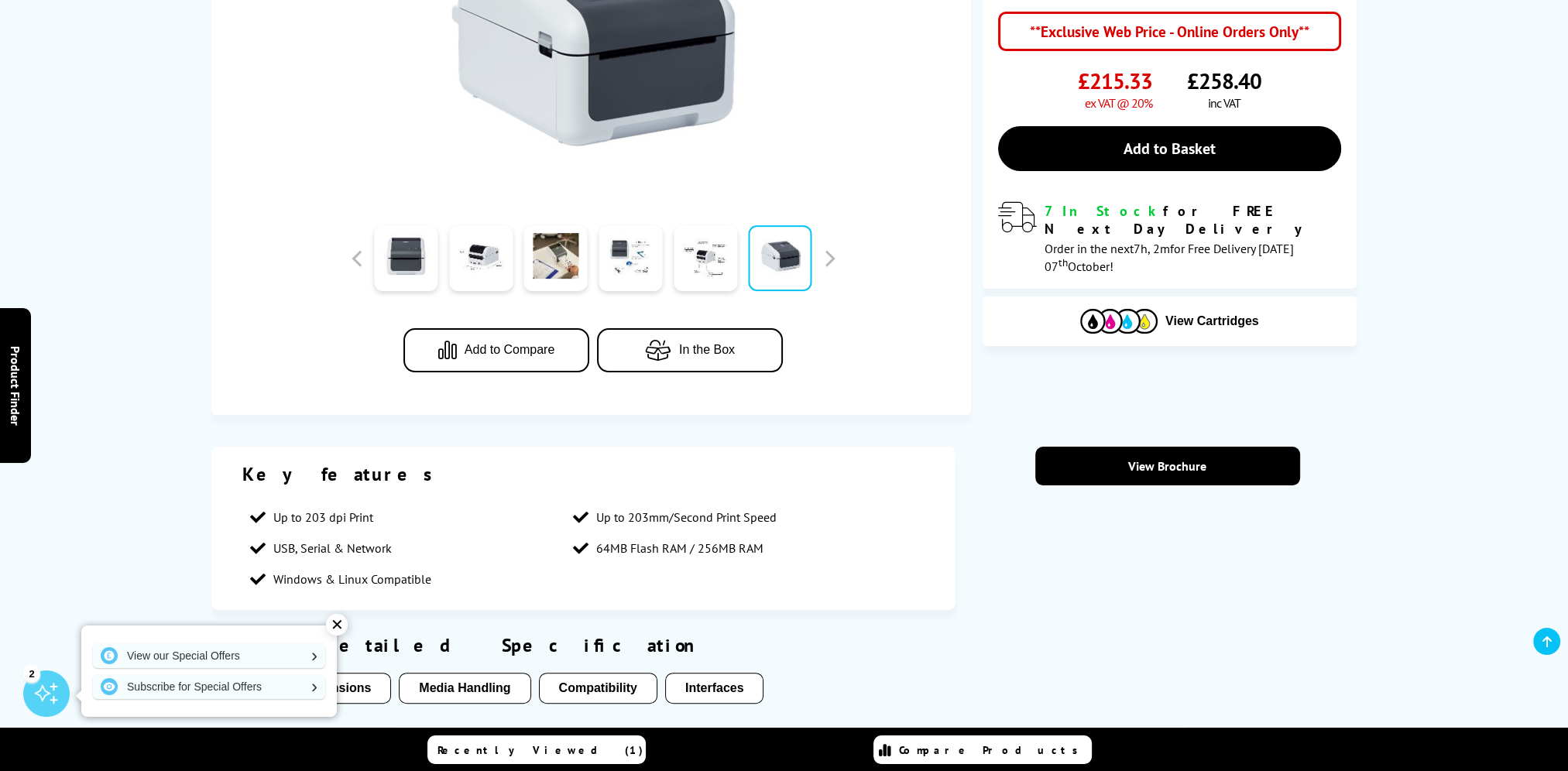
scroll to position [465, 0]
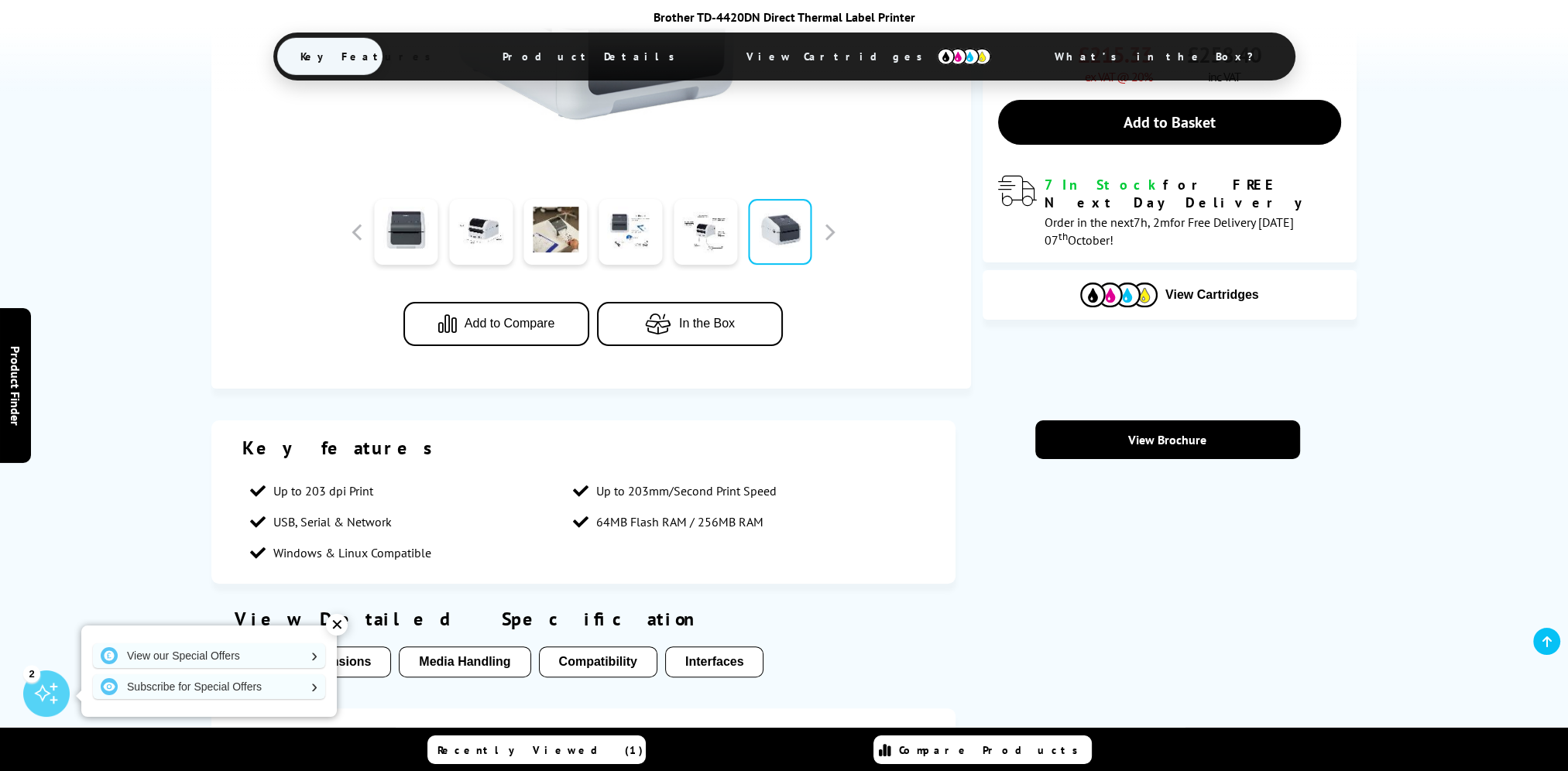
click at [343, 625] on div "✕" at bounding box center [337, 625] width 22 height 22
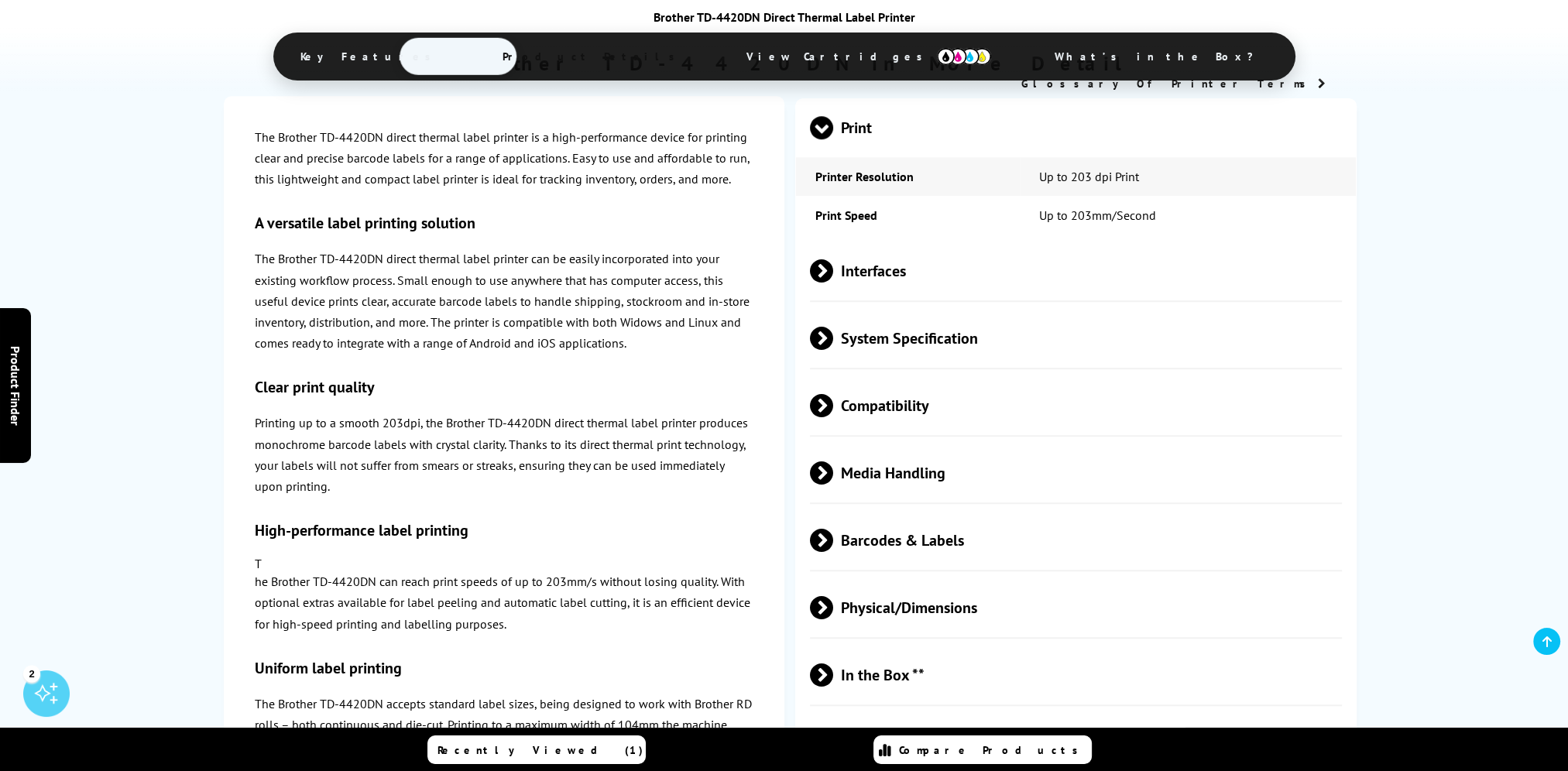
scroll to position [1626, 0]
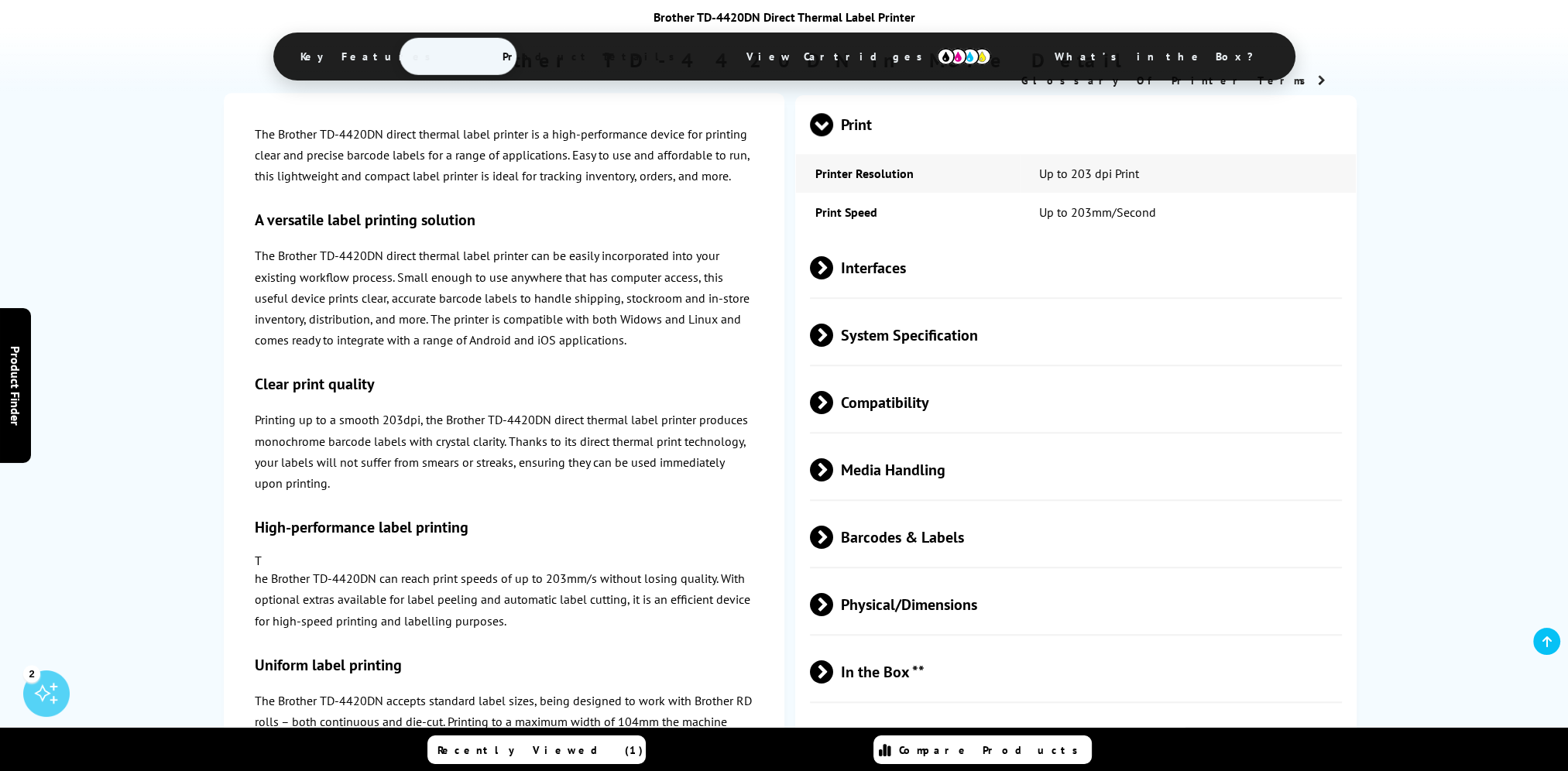
click at [833, 539] on span at bounding box center [833, 537] width 0 height 23
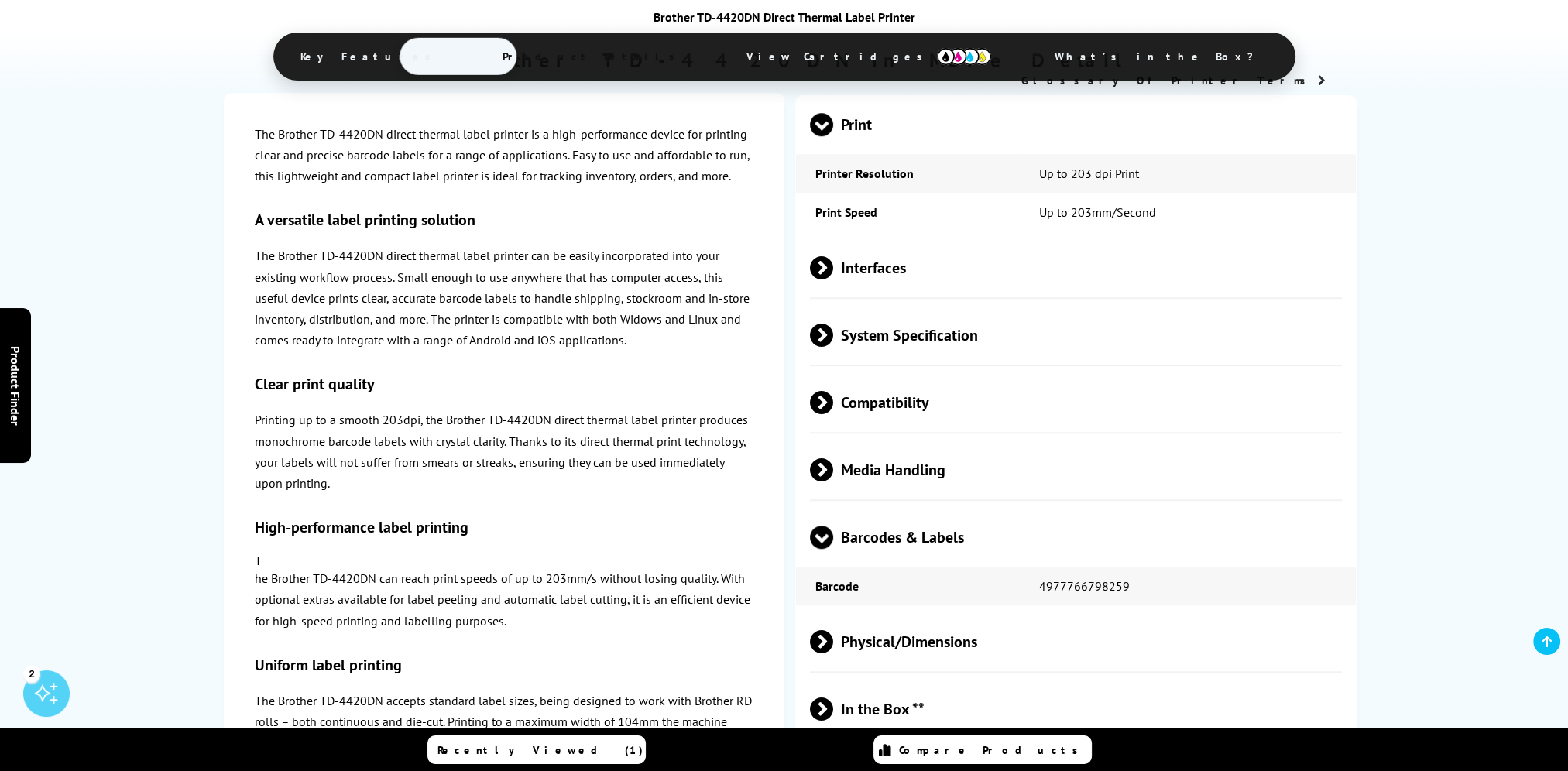
click at [833, 415] on span at bounding box center [833, 402] width 0 height 23
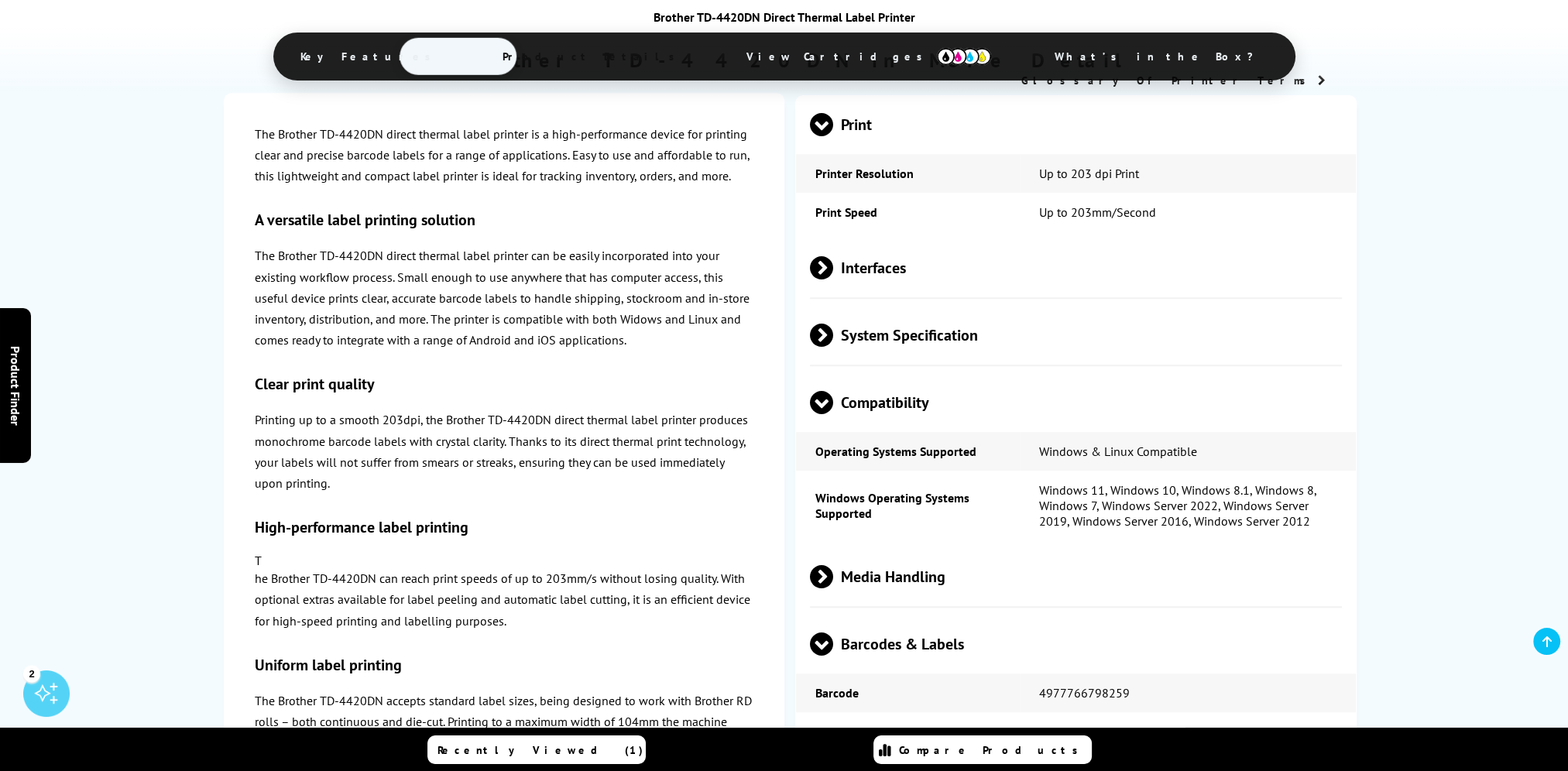
click at [818, 415] on span at bounding box center [821, 415] width 23 height 0
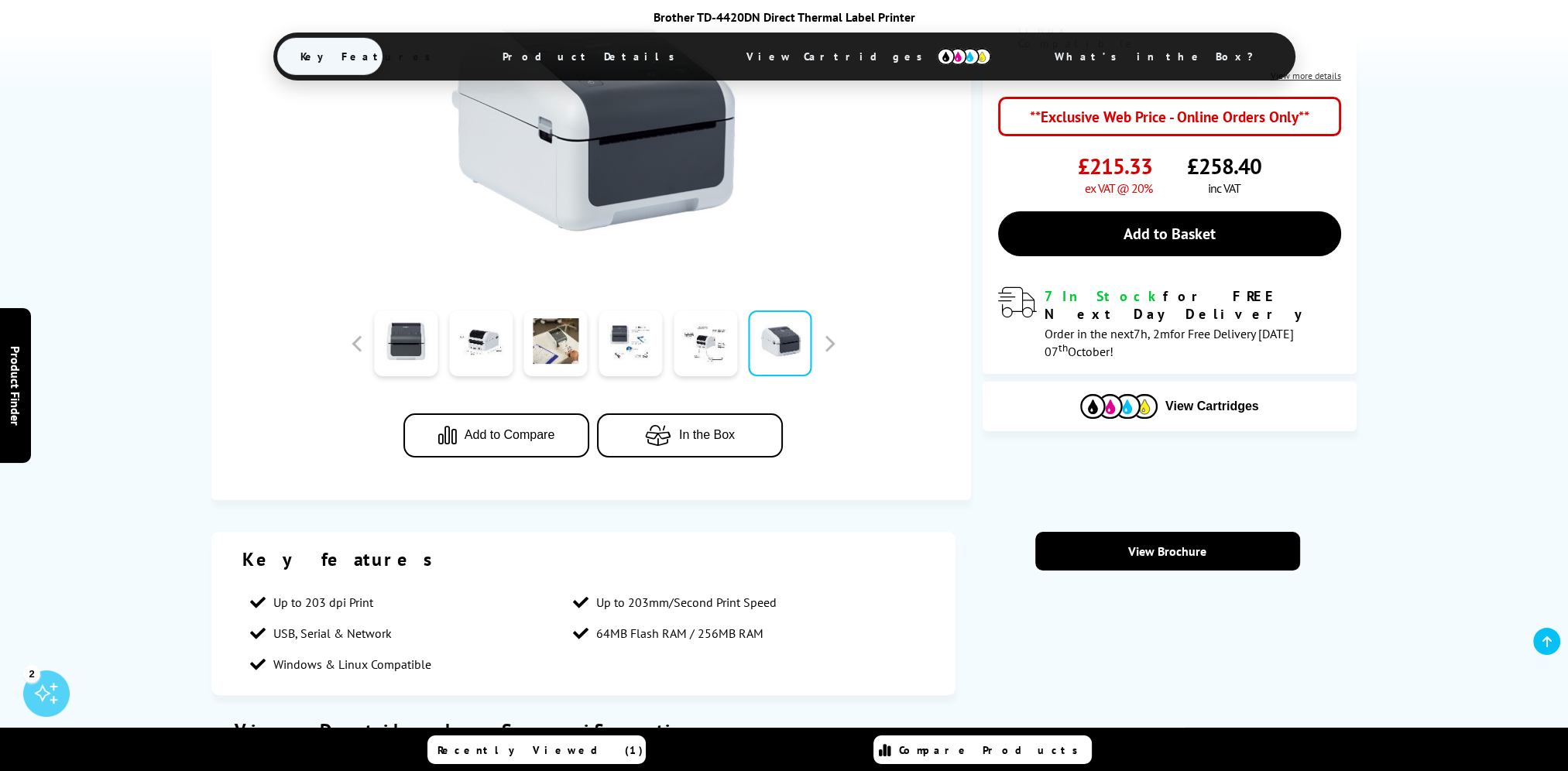
scroll to position [232, 0]
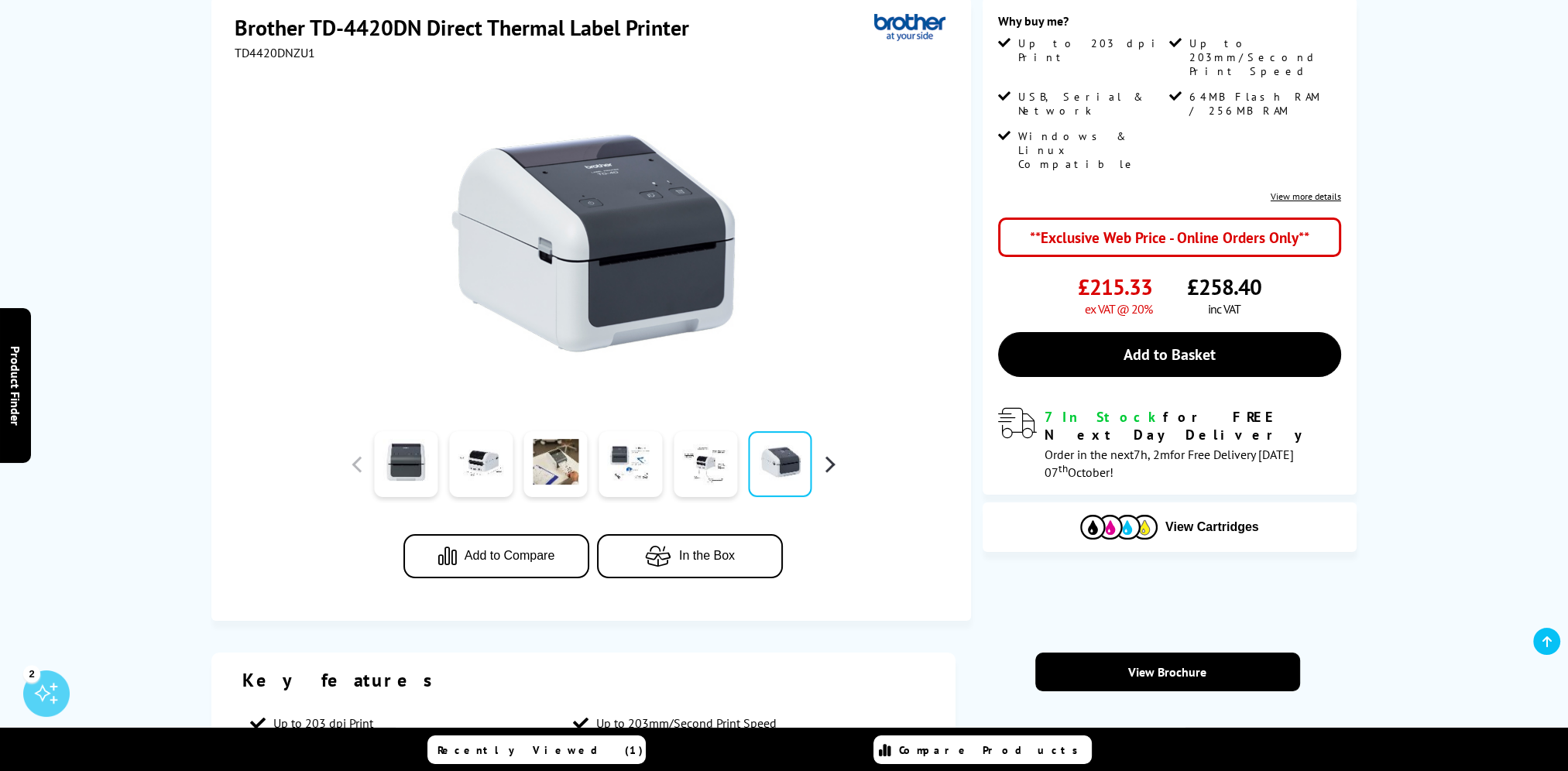
click at [833, 461] on button "button" at bounding box center [829, 464] width 23 height 23
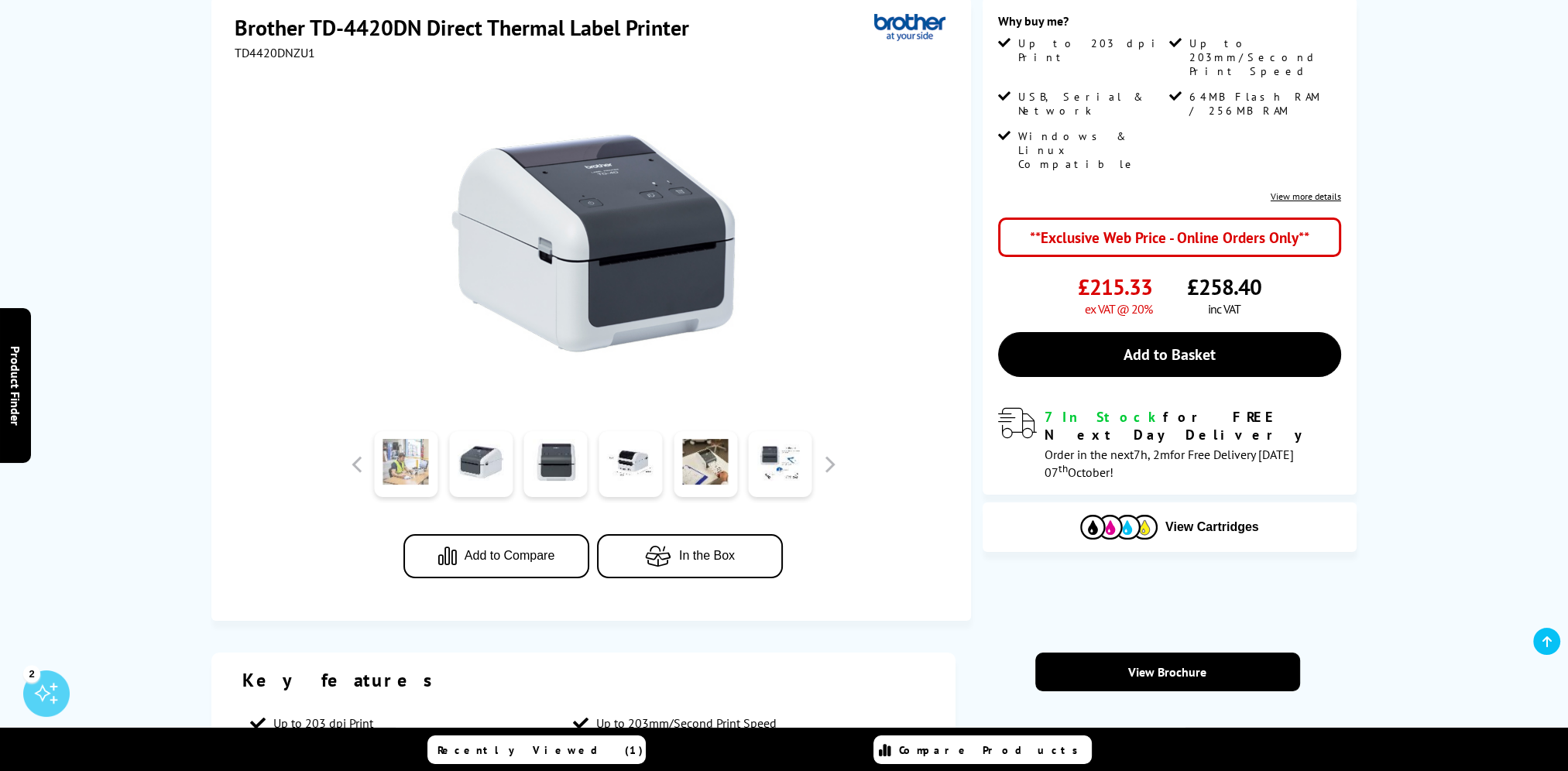
click at [404, 466] on link at bounding box center [406, 464] width 64 height 66
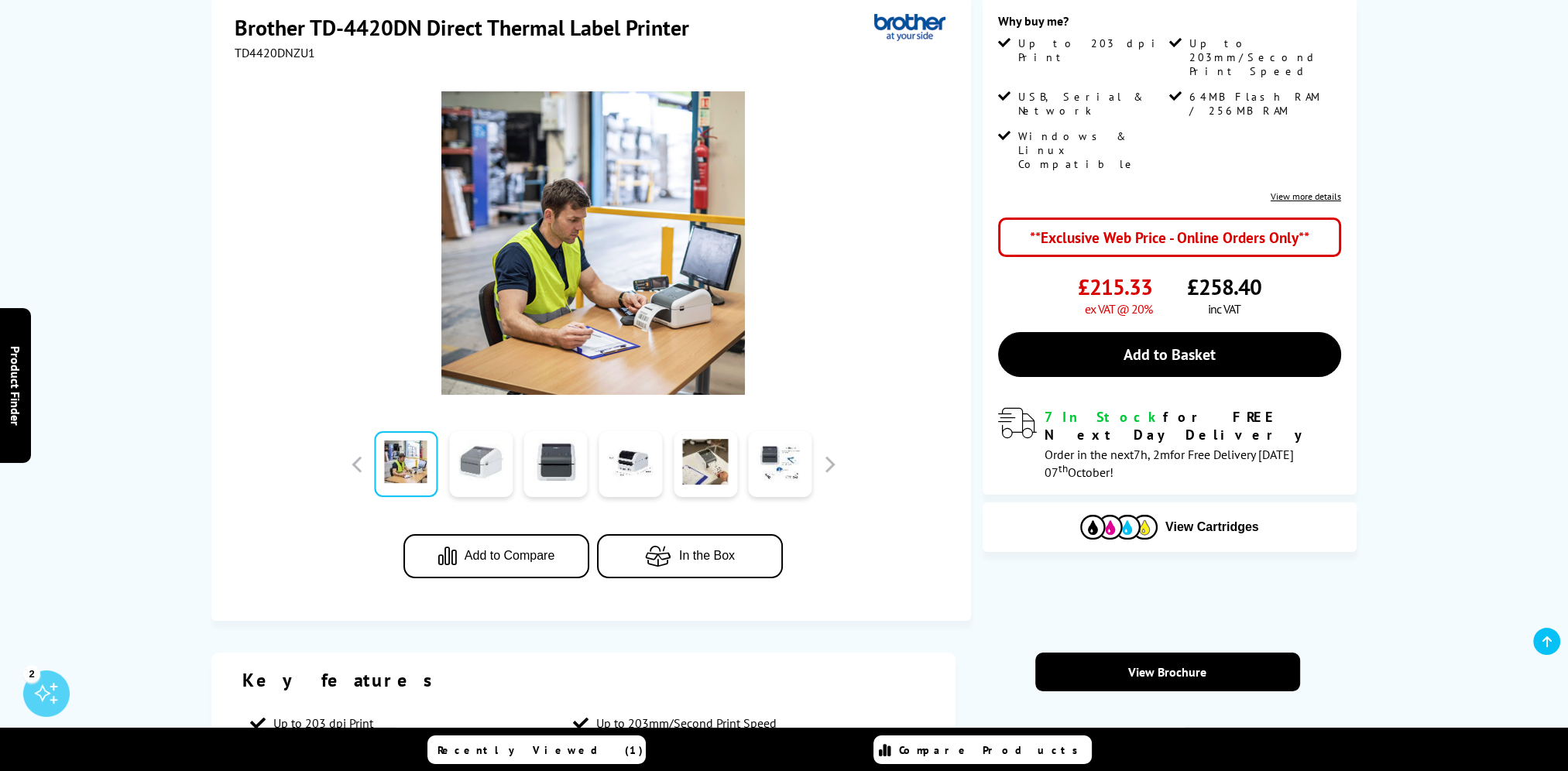
click at [467, 466] on link at bounding box center [481, 464] width 64 height 66
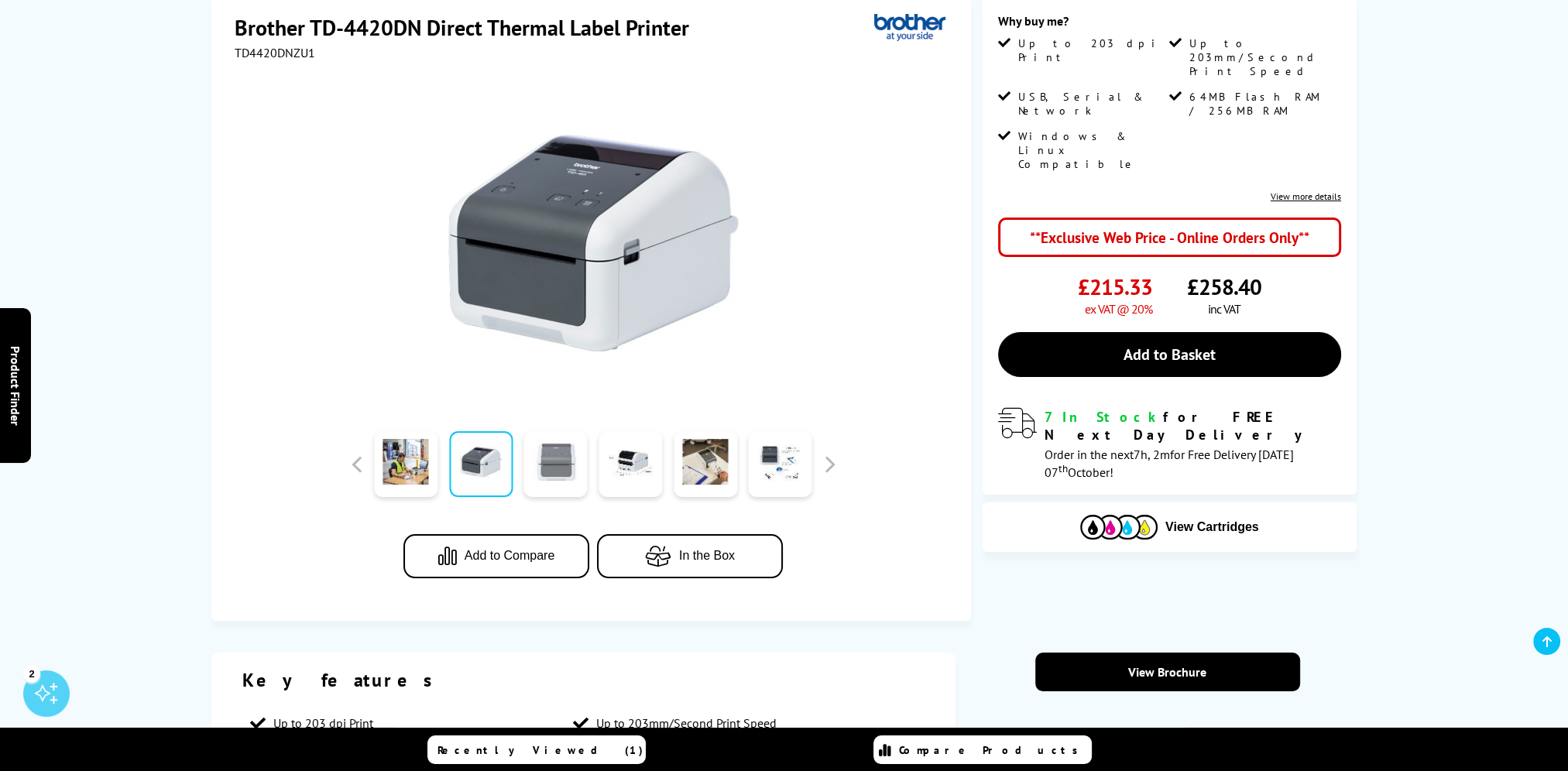
click at [565, 466] on link at bounding box center [556, 464] width 64 height 66
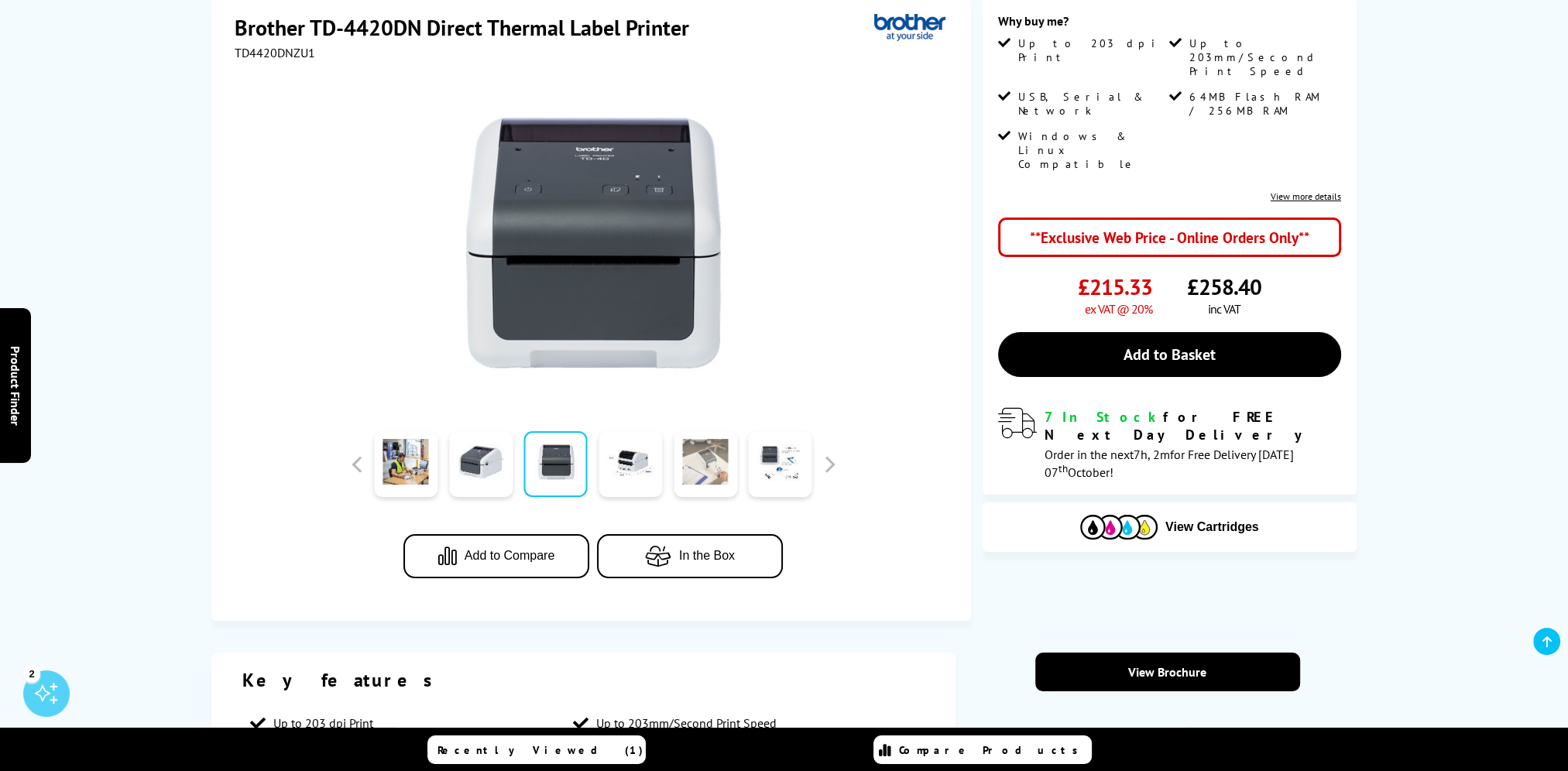
click at [678, 456] on link at bounding box center [706, 464] width 64 height 66
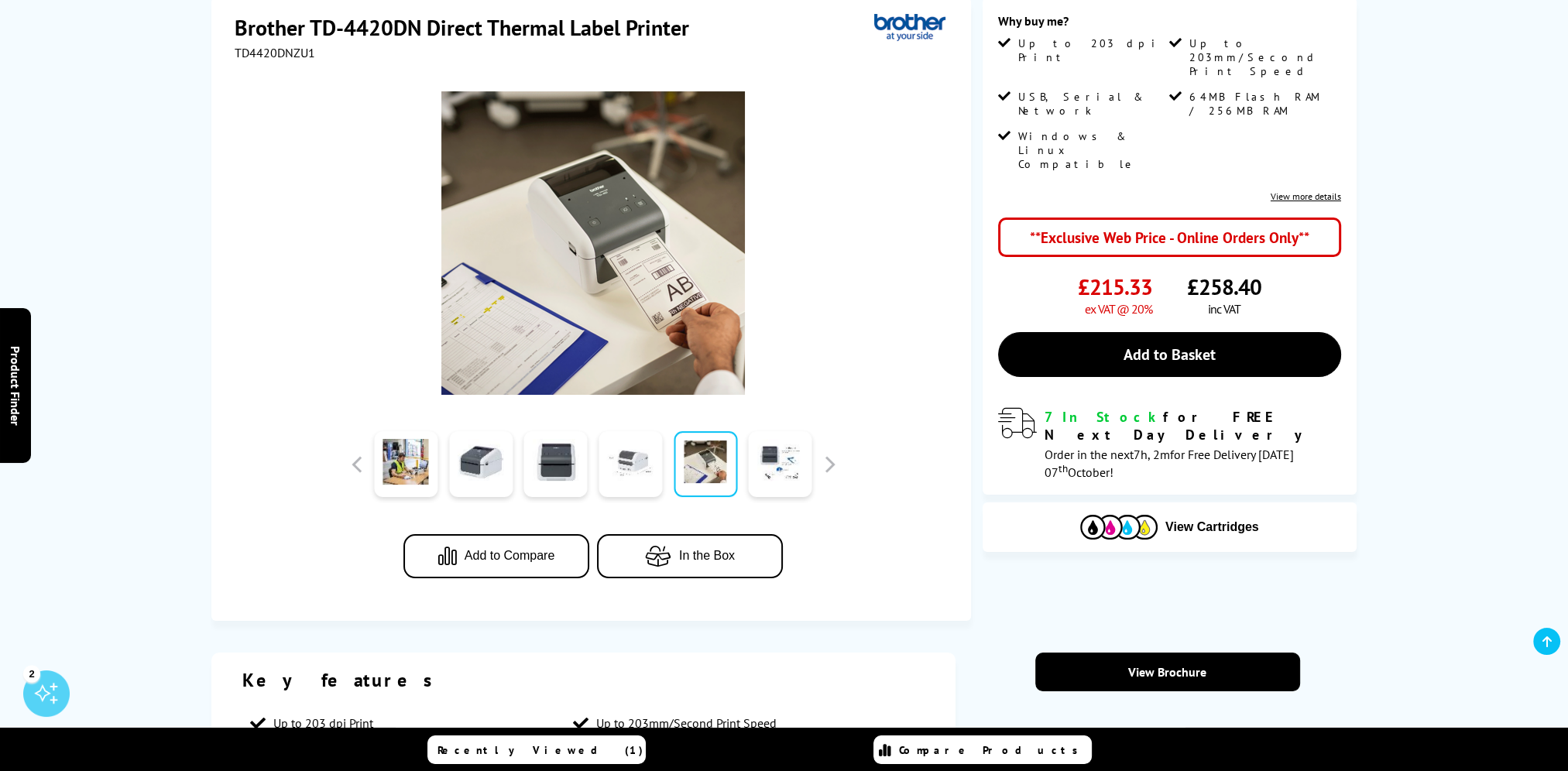
click at [651, 458] on link at bounding box center [631, 464] width 64 height 66
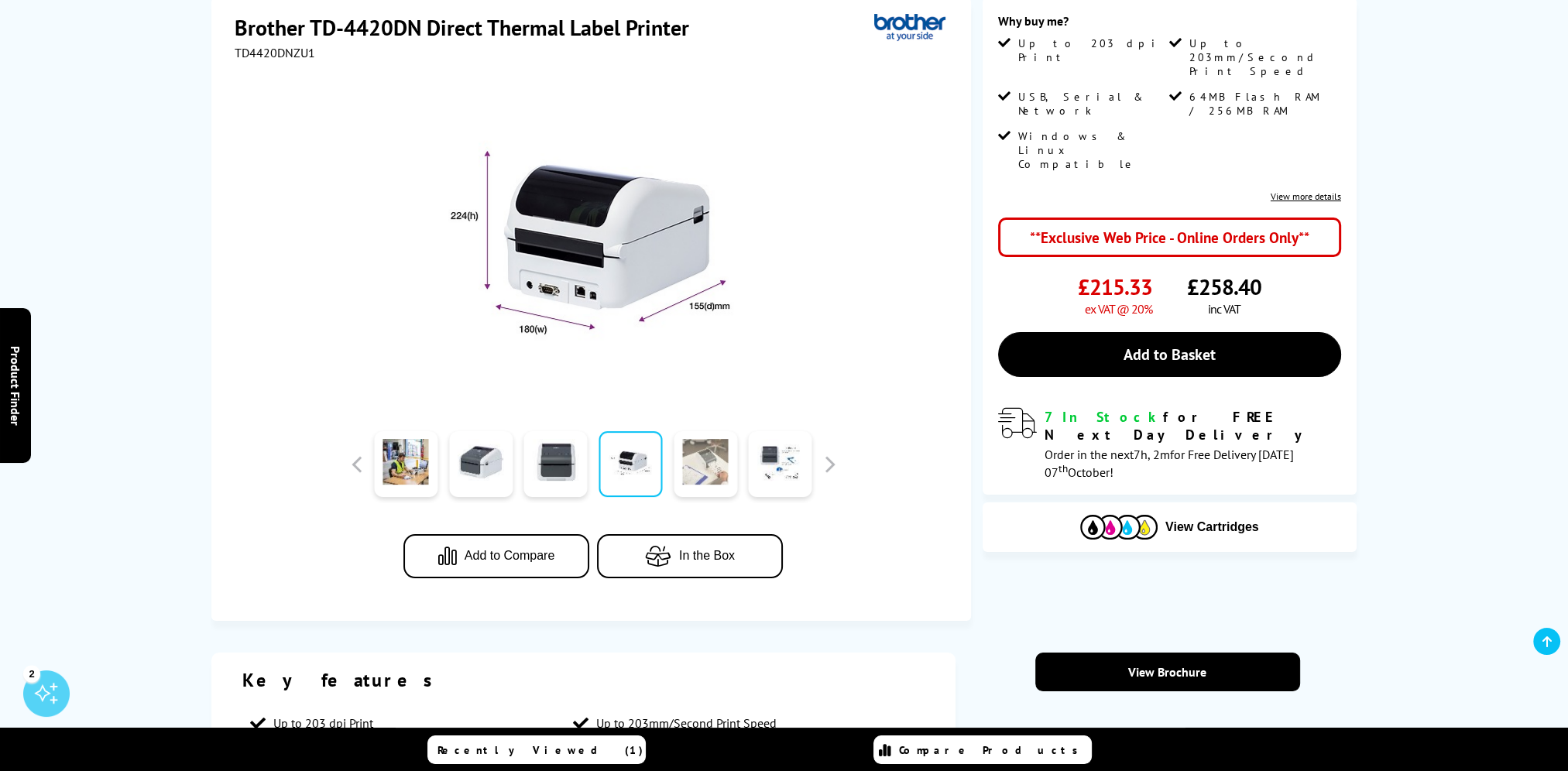
click at [732, 461] on link at bounding box center [706, 464] width 64 height 66
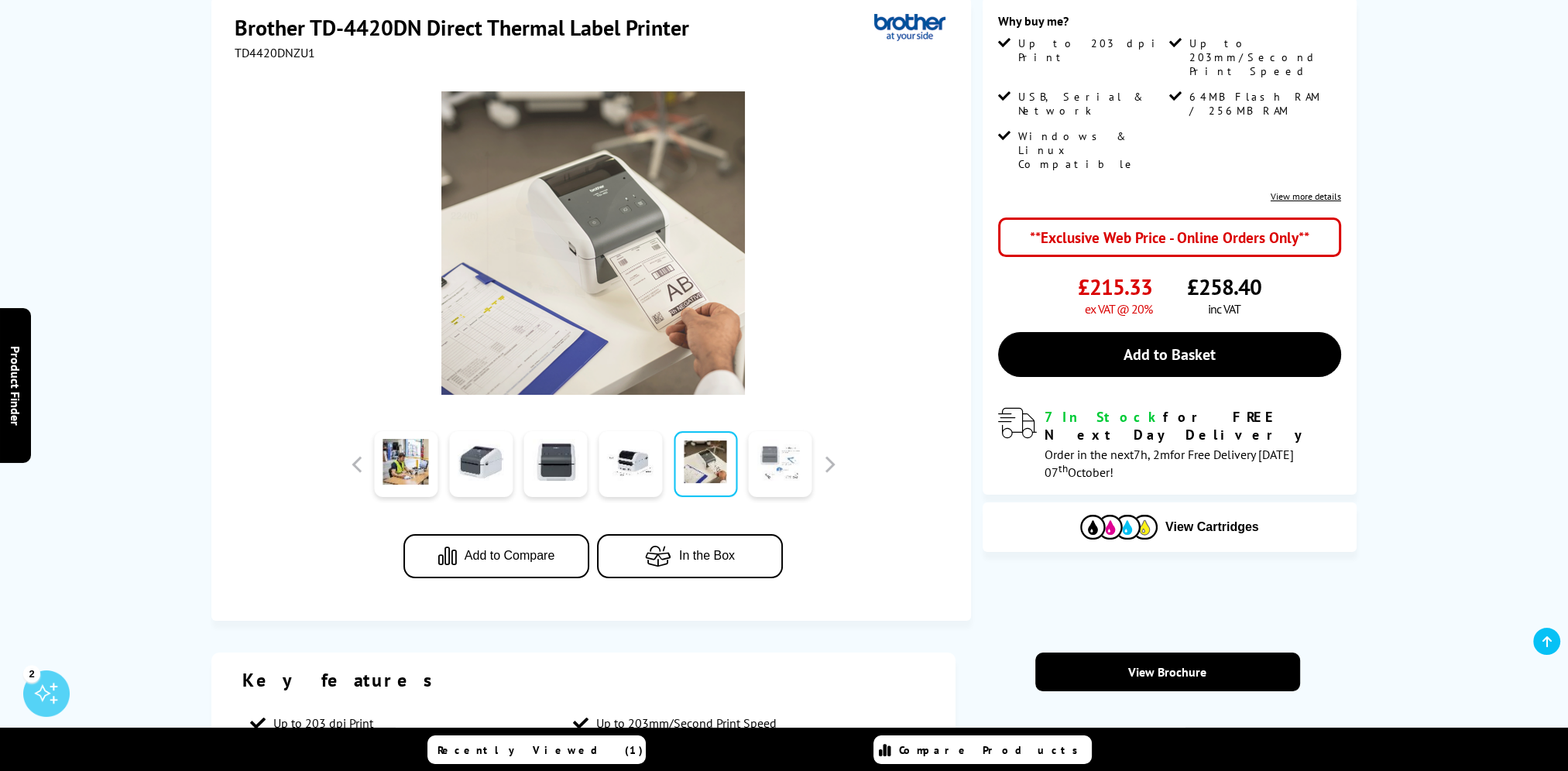
click at [771, 461] on link at bounding box center [781, 464] width 64 height 66
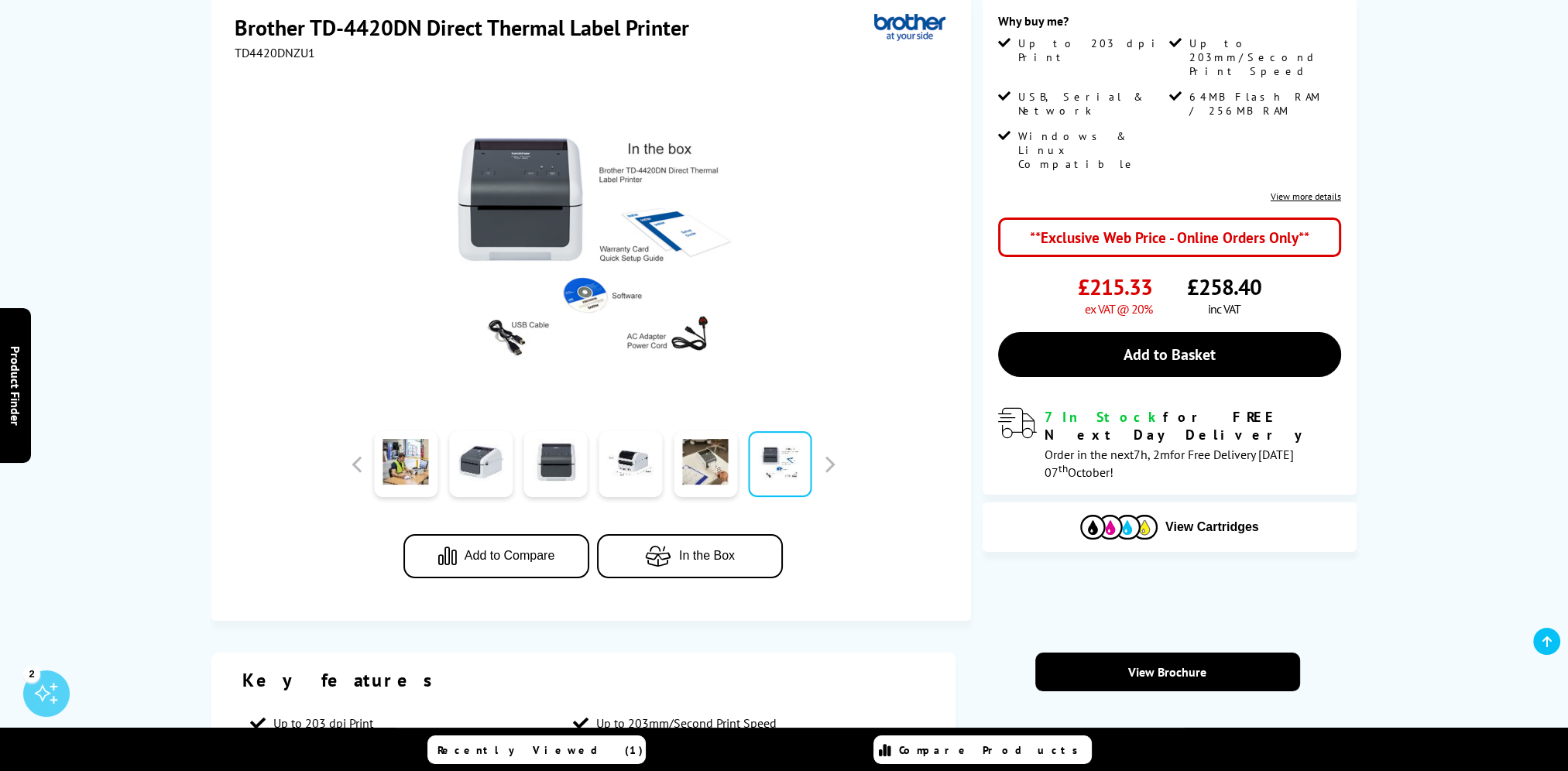
click at [600, 258] on img at bounding box center [593, 242] width 304 height 303
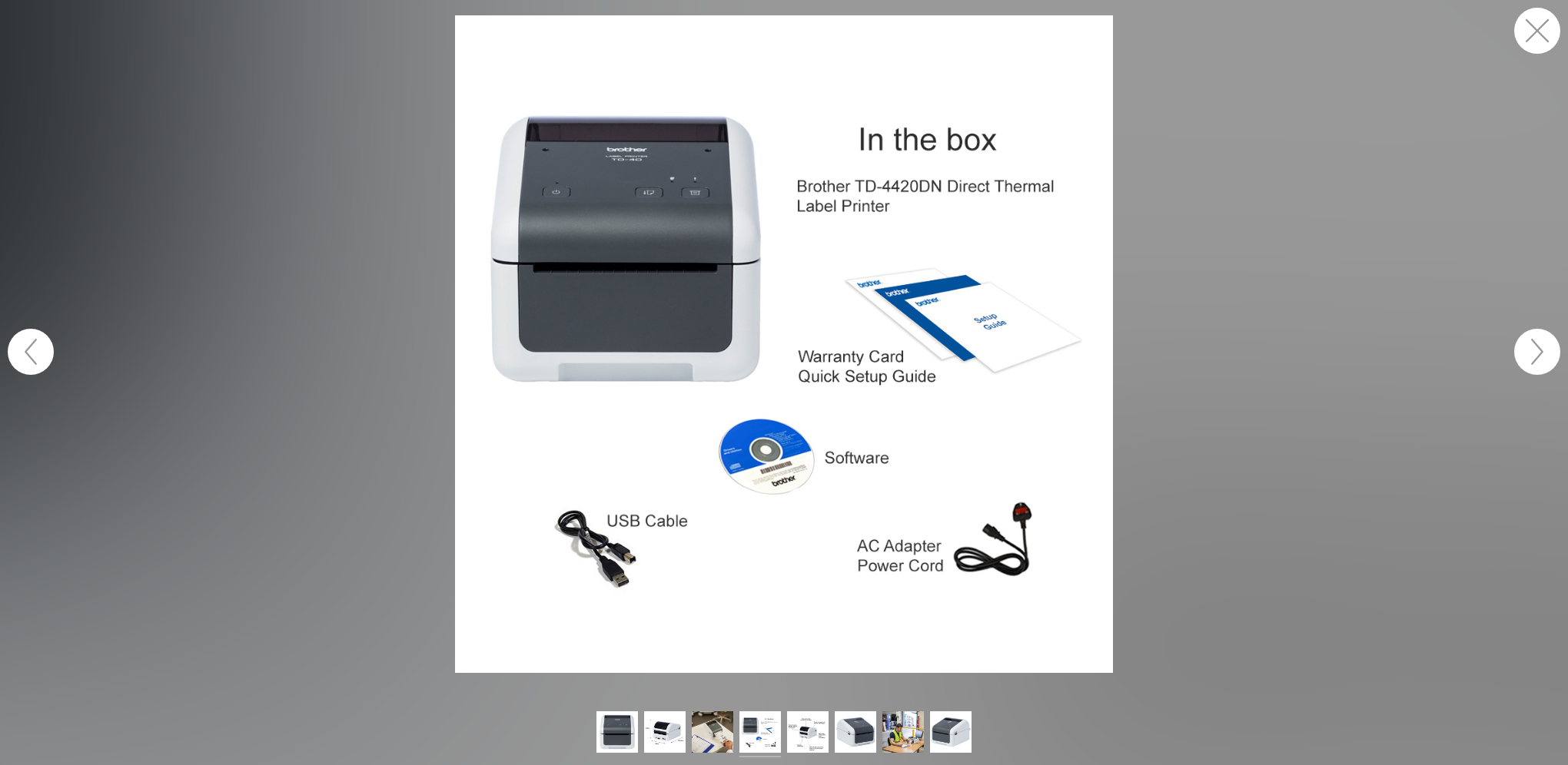
click at [1523, 27] on button "button" at bounding box center [1537, 30] width 46 height 46
